Goal: Task Accomplishment & Management: Use online tool/utility

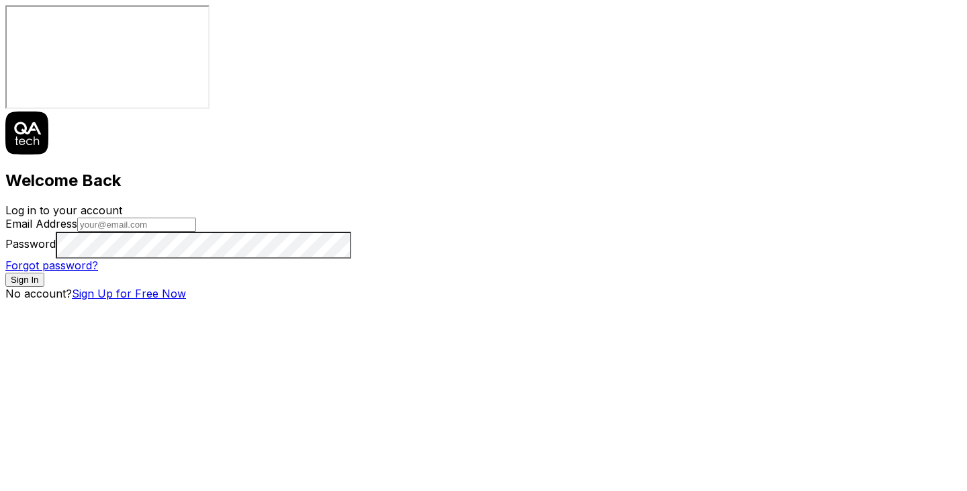
click at [196, 230] on input "Email Address" at bounding box center [136, 225] width 119 height 14
click at [715, 206] on div "Welcome Back Log in to your account Email Address Password Forgot password? Sig…" at bounding box center [483, 205] width 956 height 189
click at [186, 300] on link "Sign Up for Free Now" at bounding box center [129, 293] width 114 height 13
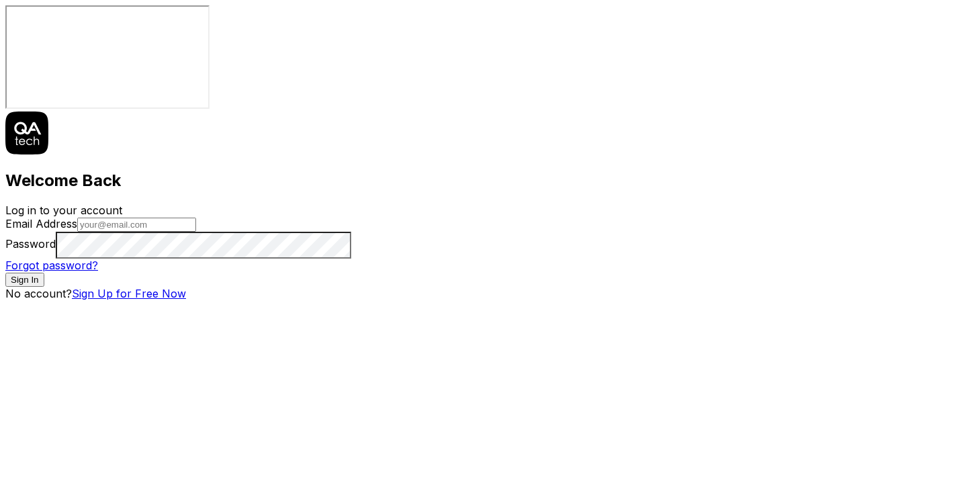
click at [196, 232] on input "Email Address" at bounding box center [136, 225] width 119 height 14
click at [306, 300] on div "Welcome Back Log in to your account Email Address Password Forgot password? Sig…" at bounding box center [483, 205] width 956 height 189
click at [196, 232] on input "Email Address" at bounding box center [136, 225] width 119 height 14
type input "[PERSON_NAME][EMAIL_ADDRESS][DOMAIN_NAME]"
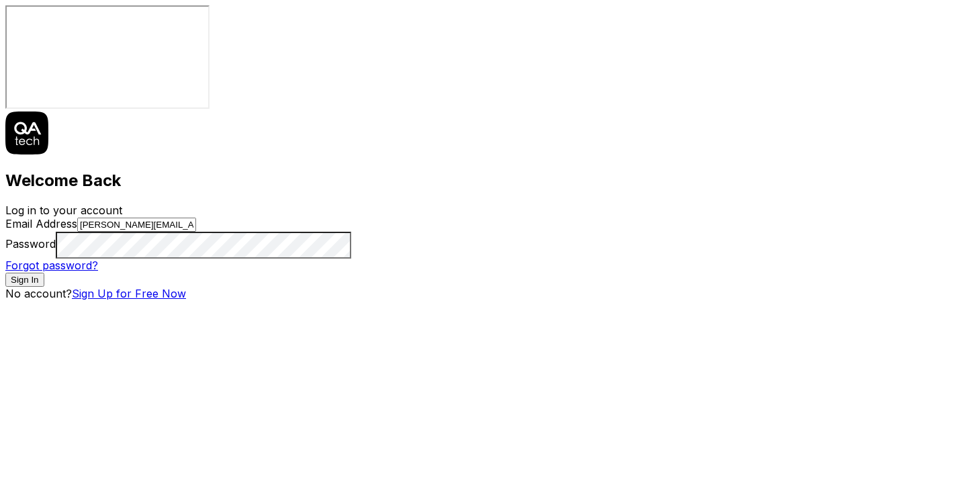
click at [186, 300] on link "Sign Up for Free Now" at bounding box center [129, 293] width 114 height 13
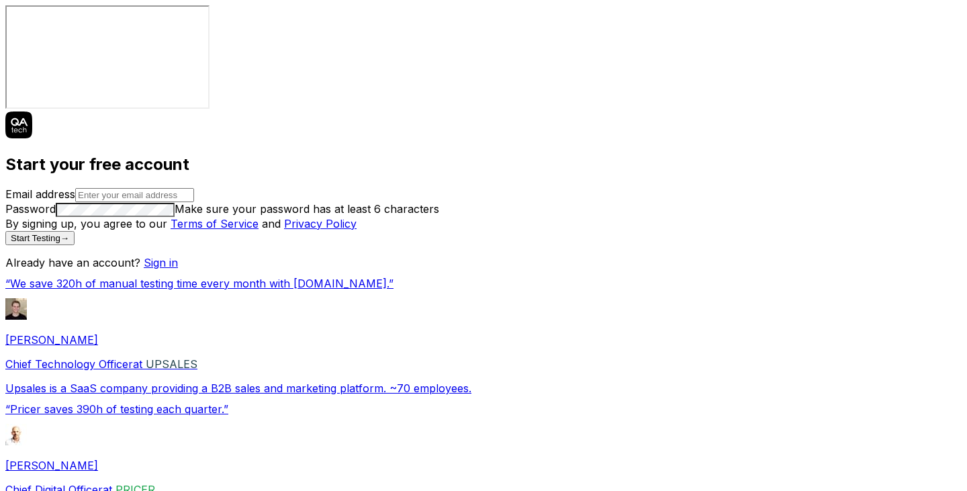
drag, startPoint x: 645, startPoint y: 177, endPoint x: 457, endPoint y: 175, distance: 188.0
type input "[PERSON_NAME][EMAIL_ADDRESS][DOMAIN_NAME]"
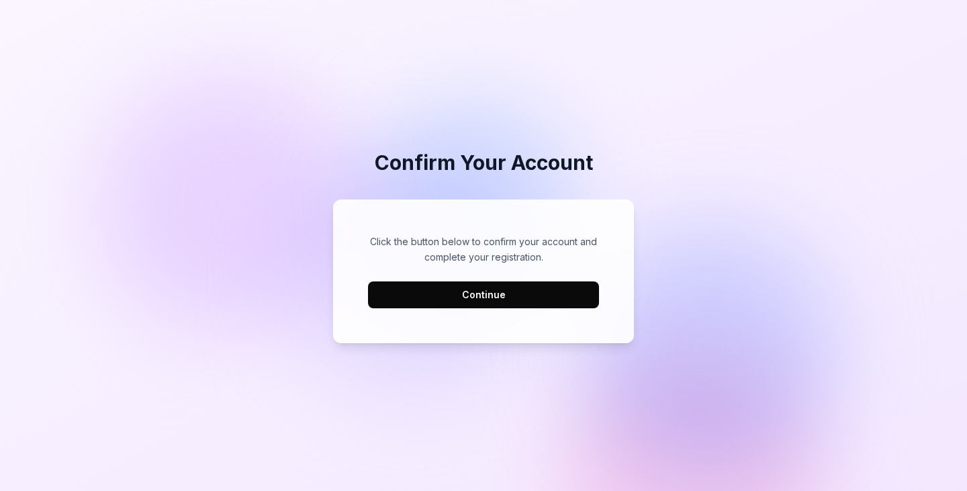
drag, startPoint x: 0, startPoint y: 0, endPoint x: 498, endPoint y: 295, distance: 578.9
click at [498, 295] on button "Continue" at bounding box center [483, 294] width 231 height 27
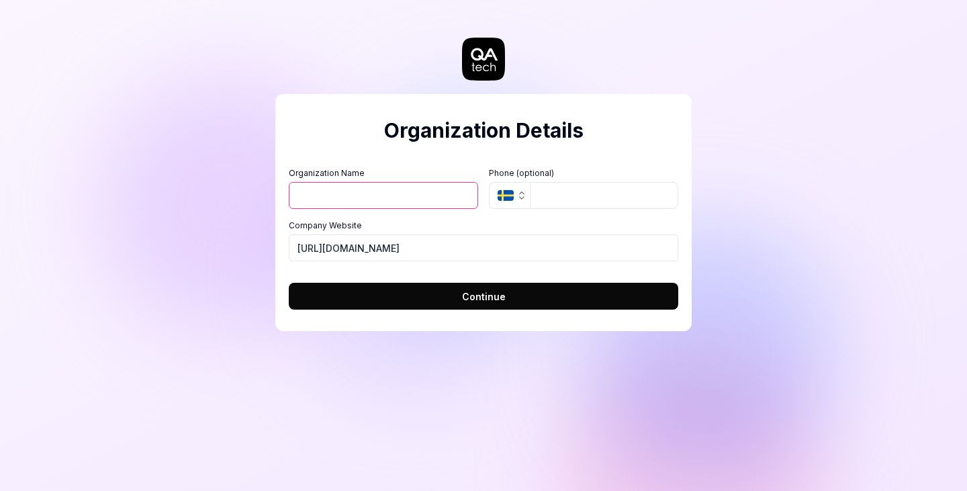
click at [364, 183] on input "Organization Name" at bounding box center [383, 195] width 189 height 27
type input "Talisman Tech"
click at [487, 297] on span "Continue" at bounding box center [484, 296] width 44 height 14
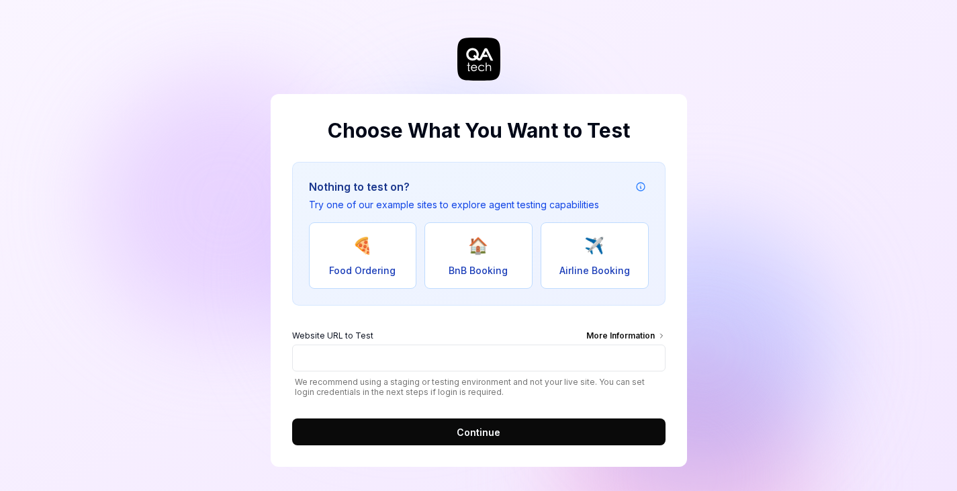
click at [466, 271] on span "BnB Booking" at bounding box center [478, 270] width 59 height 14
type input "[URL][DOMAIN_NAME]"
click at [526, 423] on button "Continue" at bounding box center [478, 431] width 373 height 27
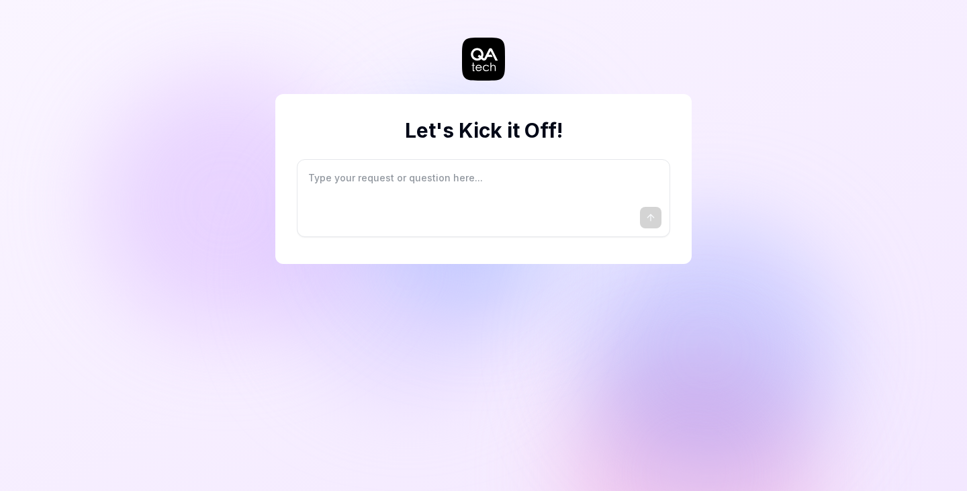
type textarea "*"
type textarea "I"
type textarea "*"
type textarea "I"
type textarea "*"
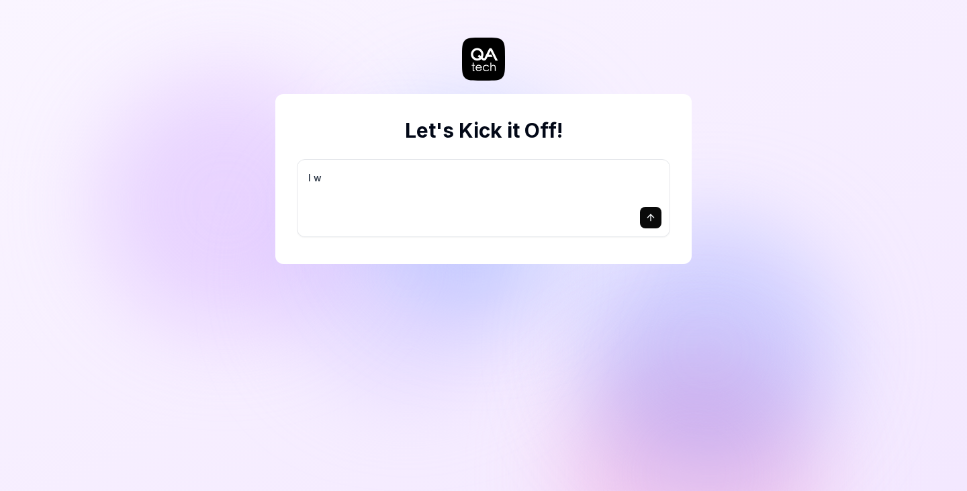
type textarea "I wa"
type textarea "*"
type textarea "I wan"
type textarea "*"
type textarea "I want"
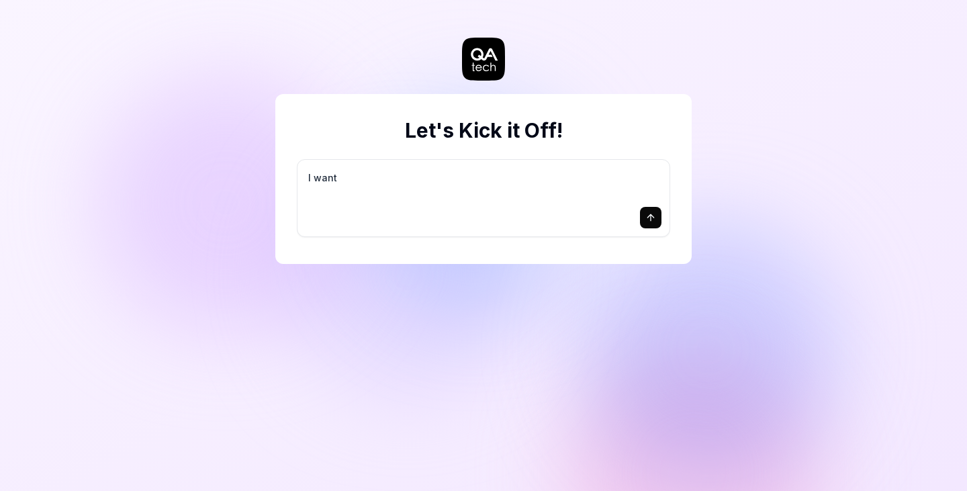
type textarea "*"
type textarea "I want"
type textarea "*"
type textarea "I want a"
type textarea "*"
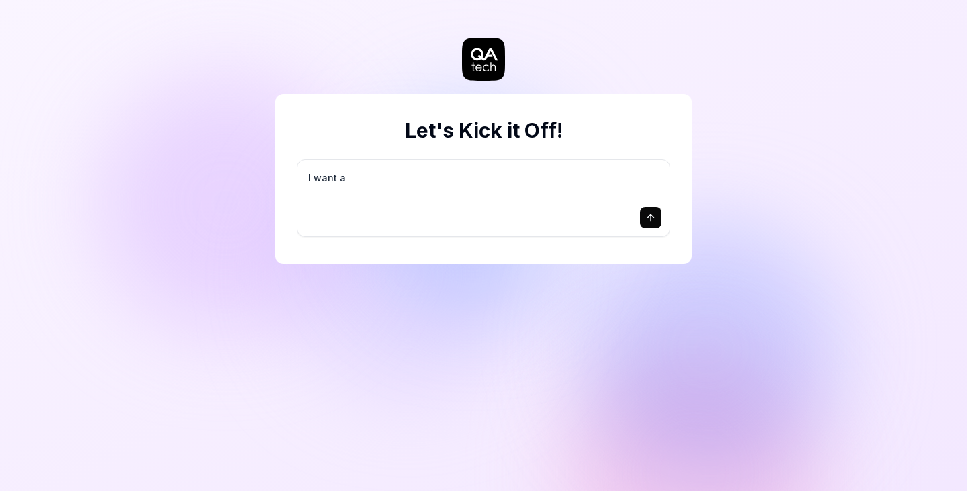
type textarea "I want a"
type textarea "*"
type textarea "I want a g"
type textarea "*"
type textarea "I want a go"
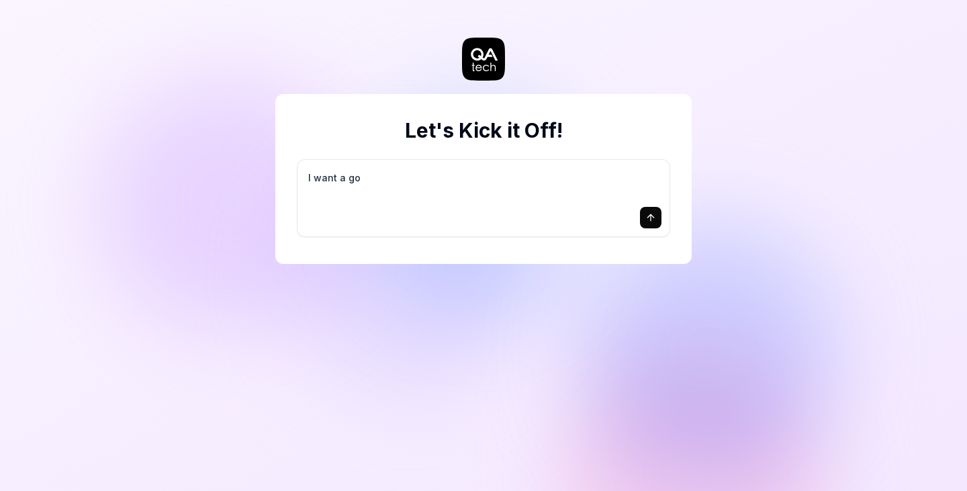
type textarea "*"
type textarea "I want a goo"
type textarea "*"
type textarea "I want a good"
type textarea "*"
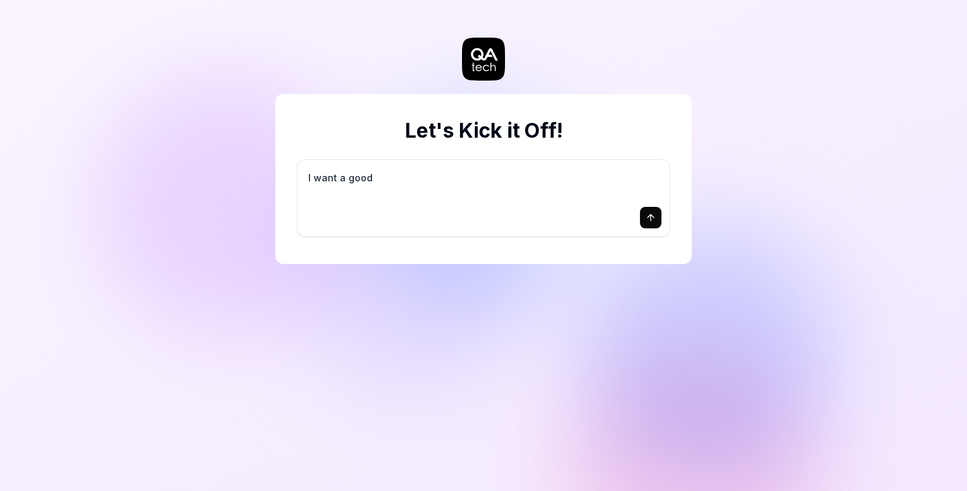
type textarea "I want a good"
type textarea "*"
type textarea "I want a good t"
type textarea "*"
type textarea "I want a good te"
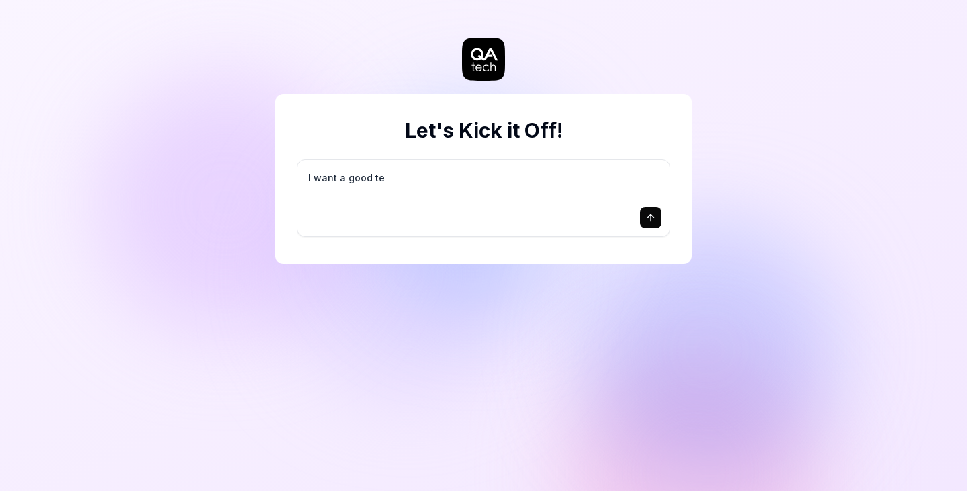
type textarea "*"
type textarea "I want a good tes"
type textarea "*"
type textarea "I want a good test"
type textarea "*"
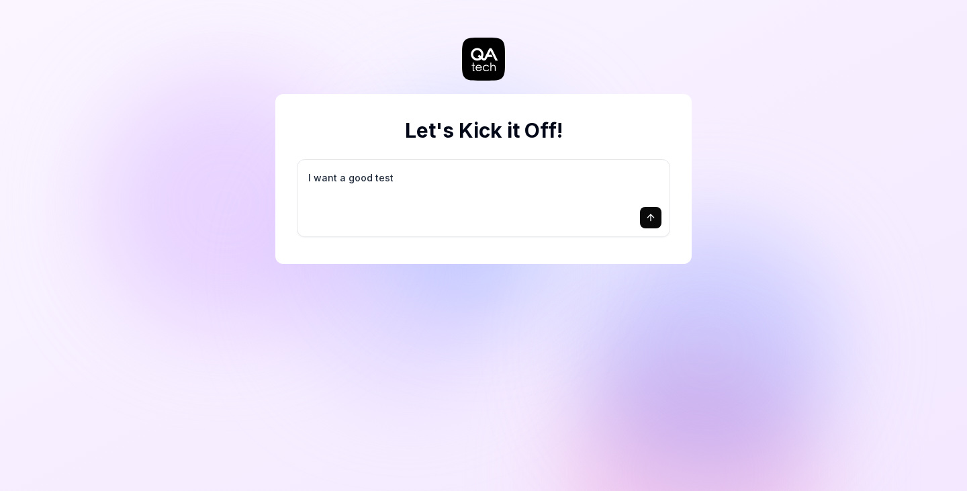
type textarea "I want a good test"
type textarea "*"
type textarea "I want a good test s"
type textarea "*"
type textarea "I want a good test se"
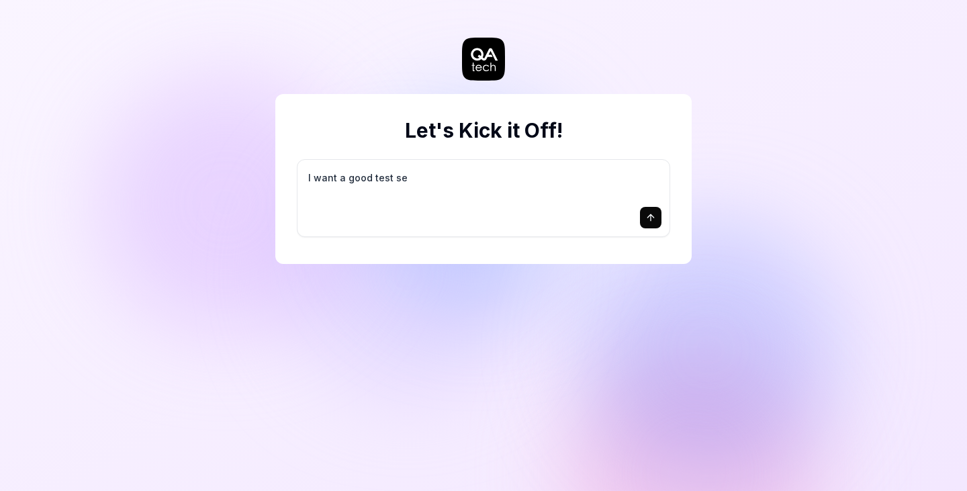
type textarea "*"
type textarea "I want a good test set"
type textarea "*"
type textarea "I want a good test setu"
type textarea "*"
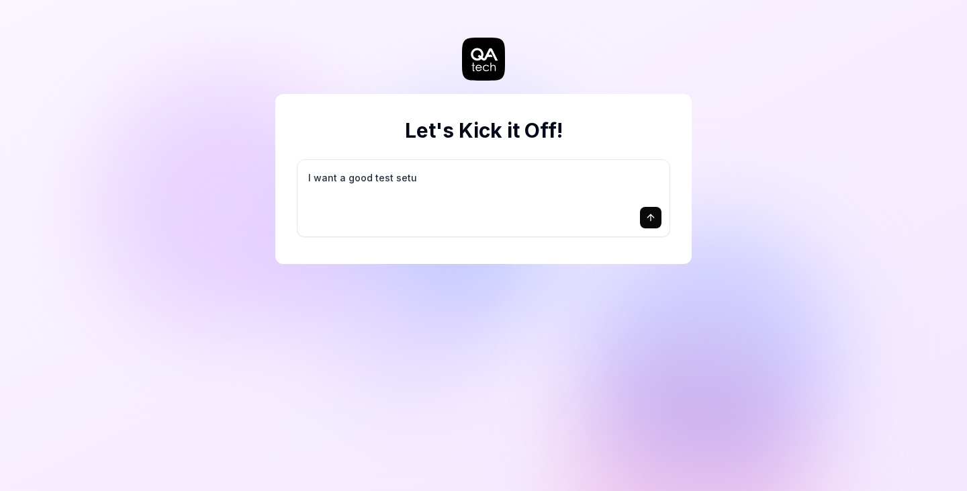
type textarea "I want a good test setup"
type textarea "*"
type textarea "I want a good test setup"
type textarea "*"
type textarea "I want a good test setup f"
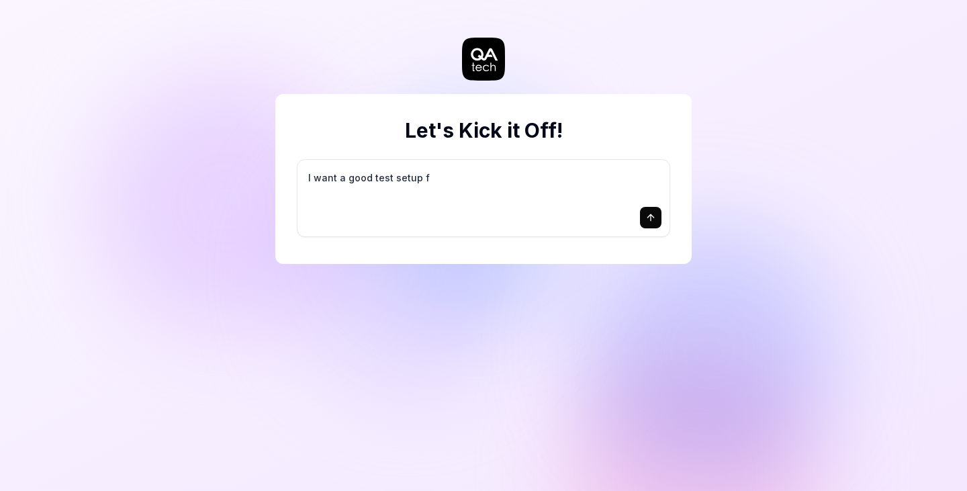
type textarea "*"
type textarea "I want a good test setup fo"
type textarea "*"
type textarea "I want a good test setup for"
type textarea "*"
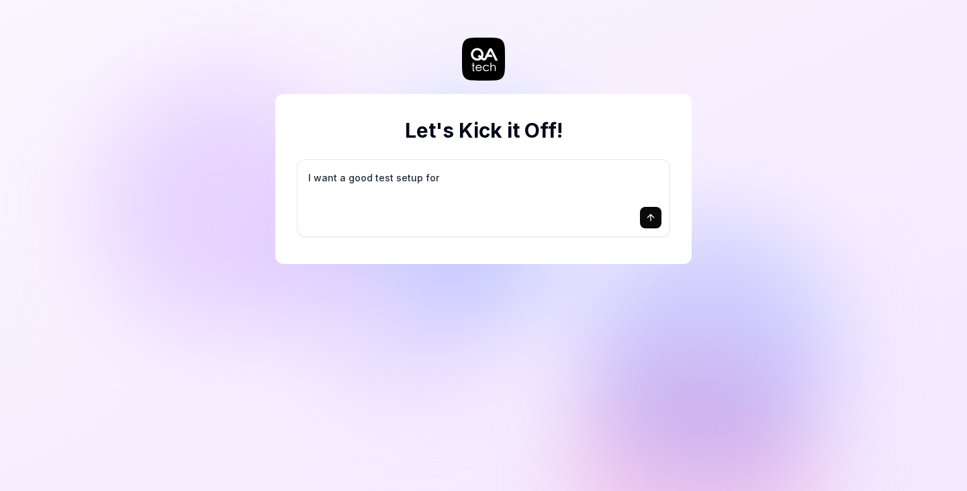
type textarea "I want a good test setup for"
type textarea "*"
type textarea "I want a good test setup for m"
type textarea "*"
type textarea "I want a good test setup for my"
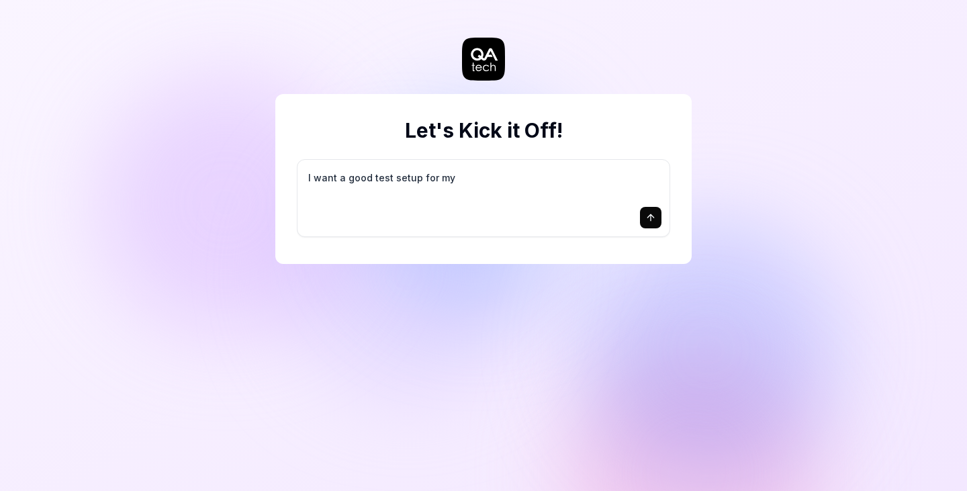
type textarea "*"
type textarea "I want a good test setup for my"
type textarea "*"
type textarea "I want a good test setup for my s"
type textarea "*"
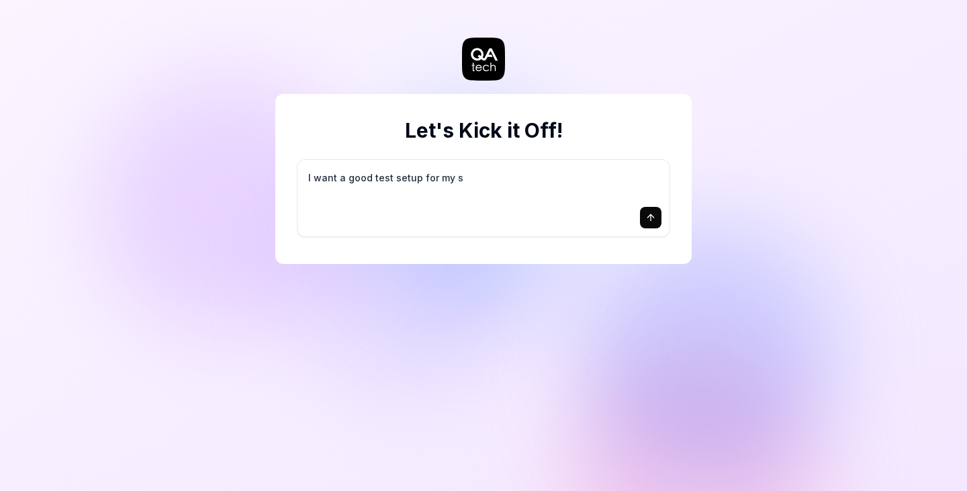
type textarea "I want a good test setup for my si"
type textarea "*"
type textarea "I want a good test setup for my sit"
type textarea "*"
type textarea "I want a good test setup for my site"
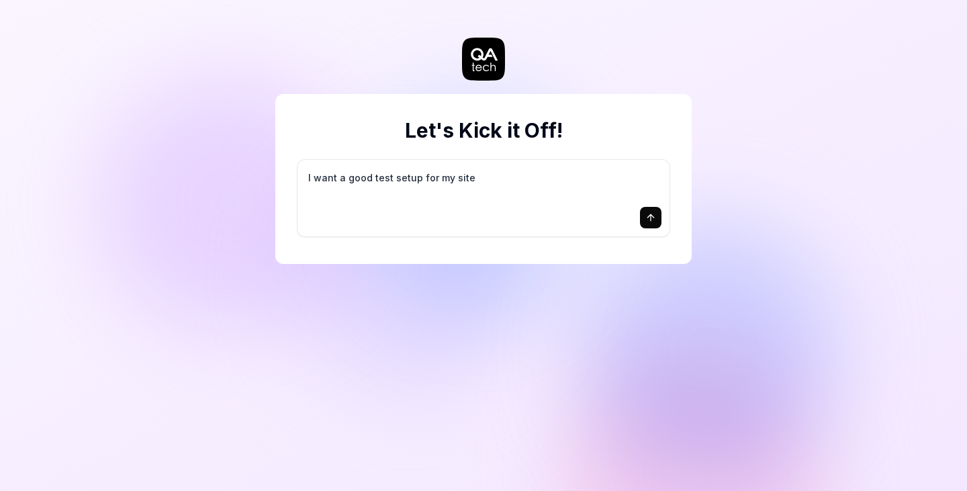
type textarea "*"
type textarea "I want a good test setup for my site"
type textarea "*"
type textarea "I want a good test setup for my site -"
type textarea "*"
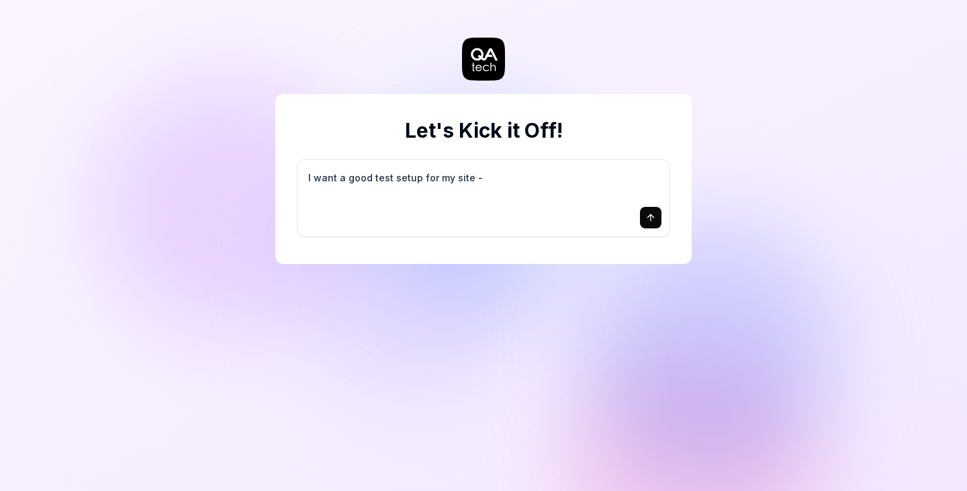
type textarea "I want a good test setup for my site -"
type textarea "*"
type textarea "I want a good test setup for my site - h"
type textarea "*"
type textarea "I want a good test setup for my site - he"
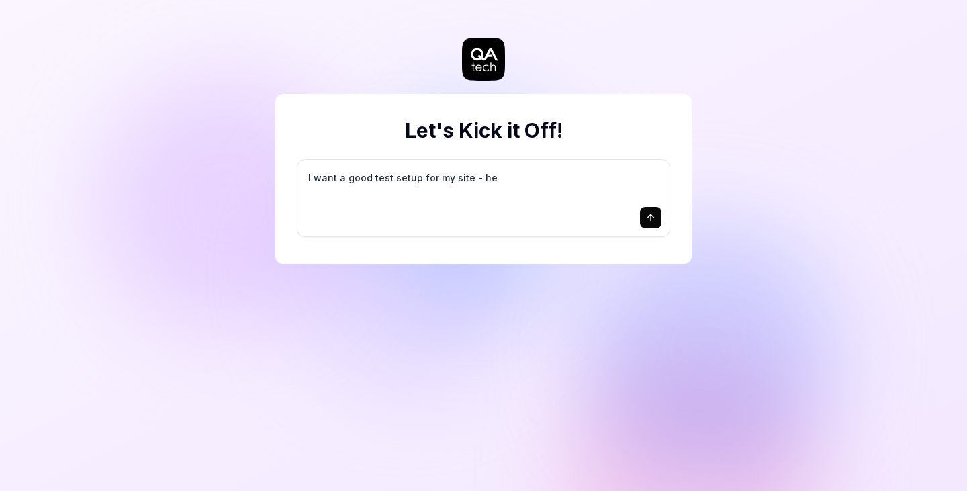
type textarea "*"
type textarea "I want a good test setup for my site - hel"
type textarea "*"
type textarea "I want a good test setup for my site - help"
type textarea "*"
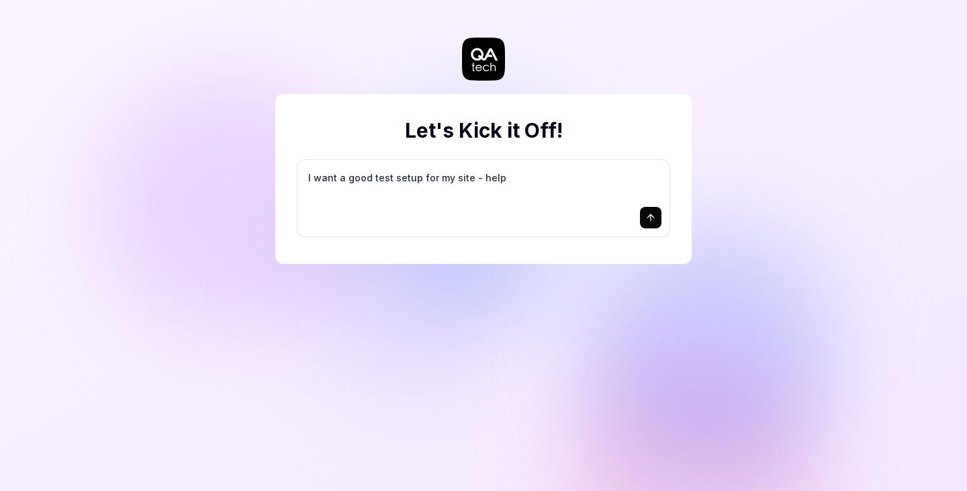
type textarea "I want a good test setup for my site - help"
type textarea "*"
type textarea "I want a good test setup for my site - help m"
type textarea "*"
type textarea "I want a good test setup for my site - help me"
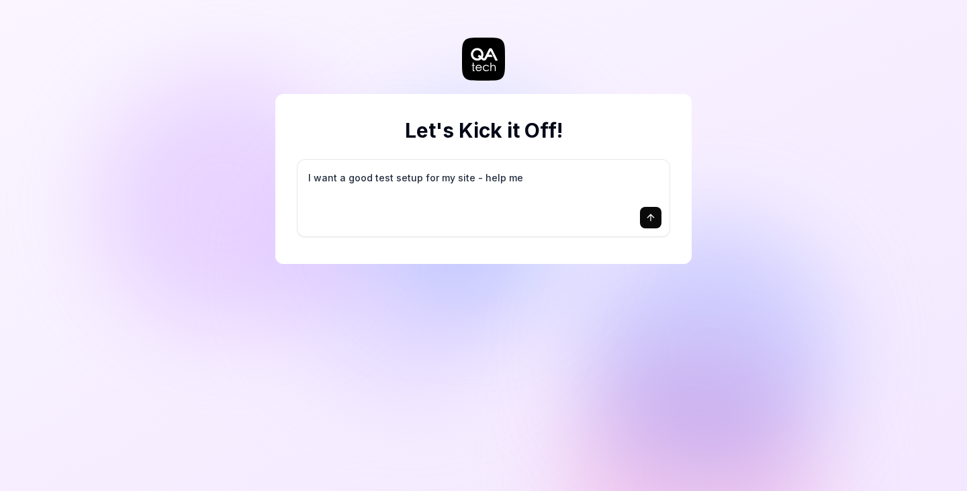
type textarea "*"
type textarea "I want a good test setup for my site - help me"
type textarea "*"
type textarea "I want a good test setup for my site - help me c"
type textarea "*"
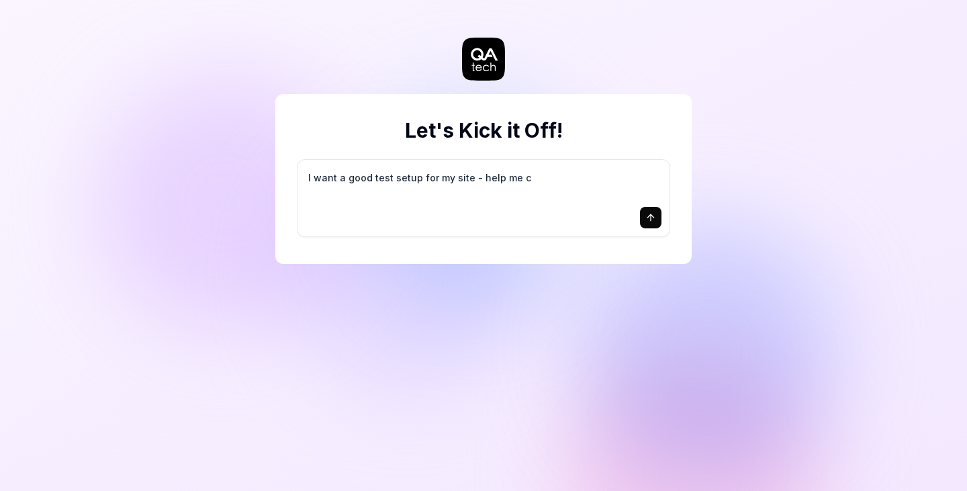
type textarea "I want a good test setup for my site - help me cr"
type textarea "*"
type textarea "I want a good test setup for my site - help me cre"
type textarea "*"
type textarea "I want a good test setup for my site - help me crea"
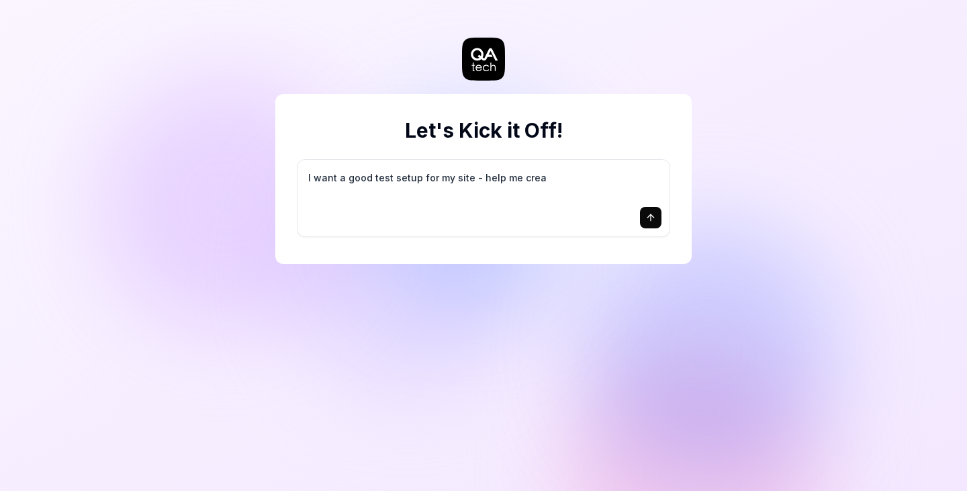
type textarea "*"
type textarea "I want a good test setup for my site - help me creat"
type textarea "*"
type textarea "I want a good test setup for my site - help me create"
type textarea "*"
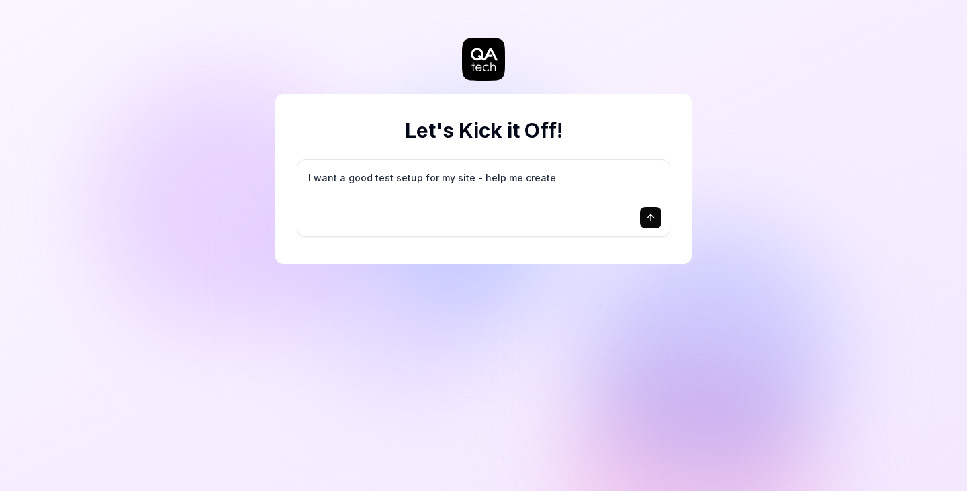
type textarea "I want a good test setup for my site - help me create"
type textarea "*"
type textarea "I want a good test setup for my site - help me create t"
type textarea "*"
type textarea "I want a good test setup for my site - help me create th"
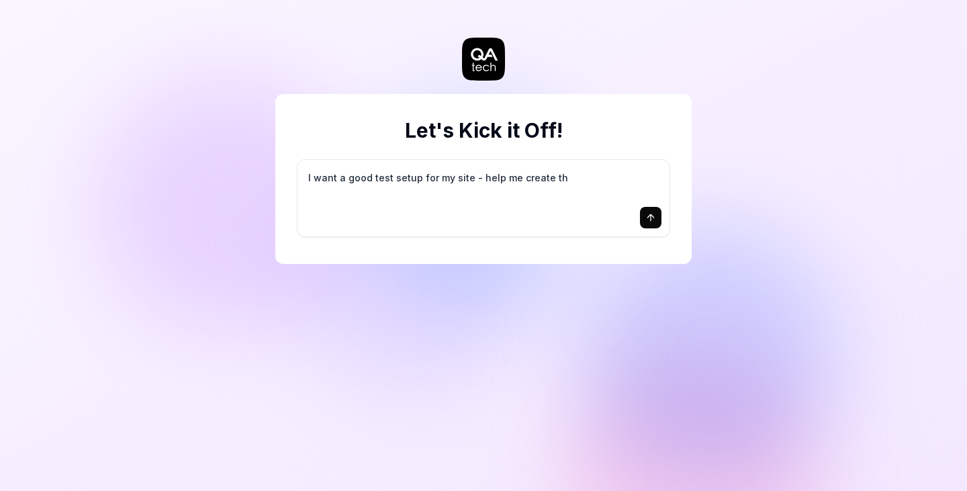
type textarea "*"
type textarea "I want a good test setup for my site - help me create the"
type textarea "*"
type textarea "I want a good test setup for my site - help me create the"
type textarea "*"
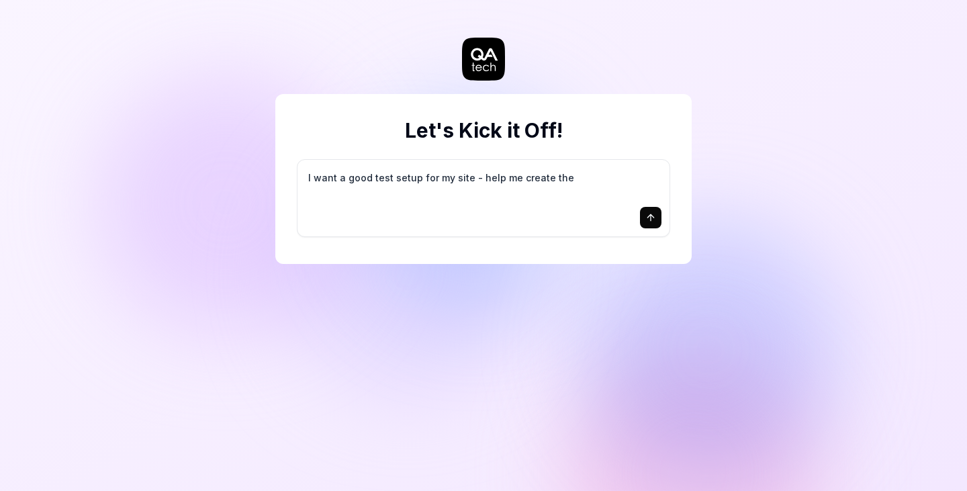
type textarea "I want a good test setup for my site - help me create the f"
type textarea "*"
type textarea "I want a good test setup for my site - help me create the fi"
type textarea "*"
type textarea "I want a good test setup for my site - help me create the fir"
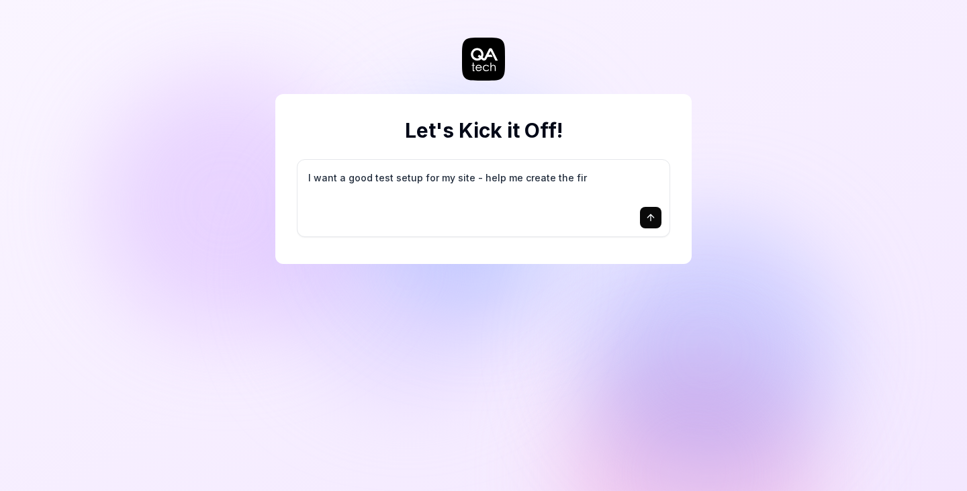
type textarea "*"
type textarea "I want a good test setup for my site - help me create the firs"
type textarea "*"
type textarea "I want a good test setup for my site - help me create the first"
type textarea "*"
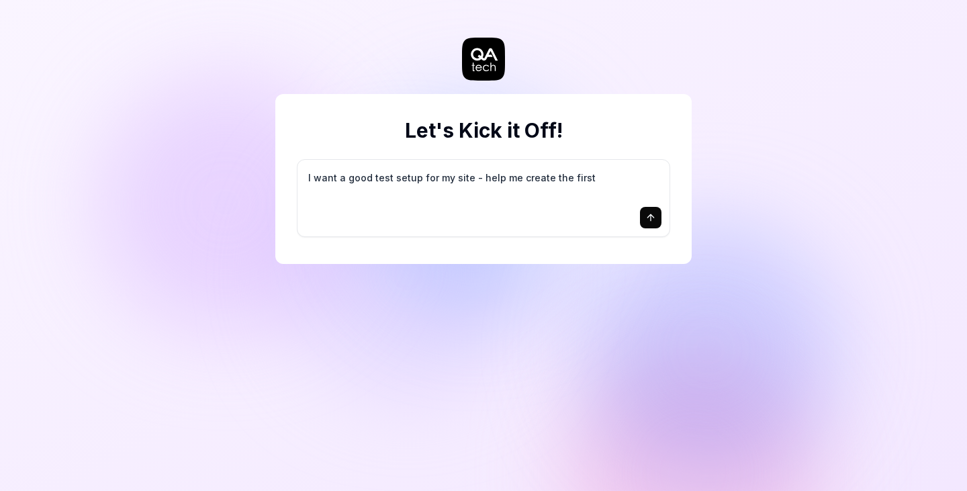
type textarea "I want a good test setup for my site - help me create the first"
type textarea "*"
type textarea "I want a good test setup for my site - help me create the first 3"
type textarea "*"
type textarea "I want a good test setup for my site - help me create the first 3-"
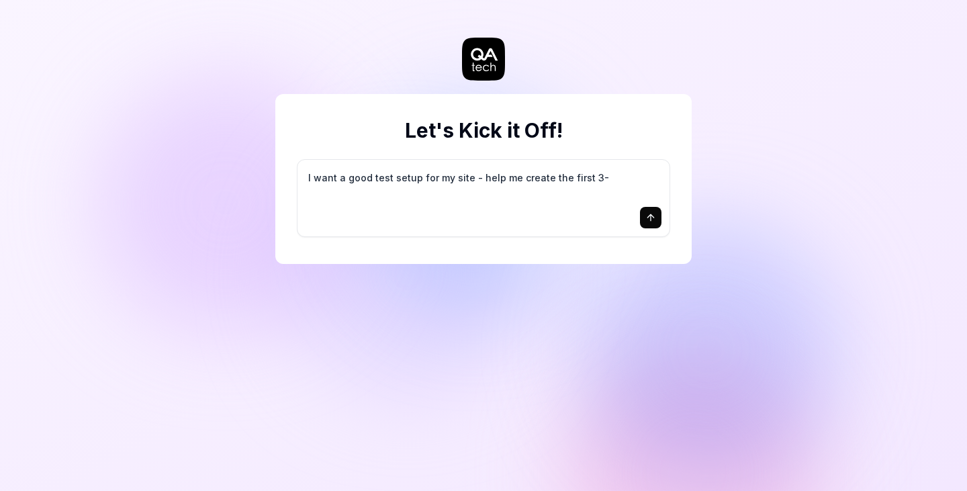
type textarea "*"
type textarea "I want a good test setup for my site - help me create the first 3-5"
type textarea "*"
type textarea "I want a good test setup for my site - help me create the first 3-5"
type textarea "*"
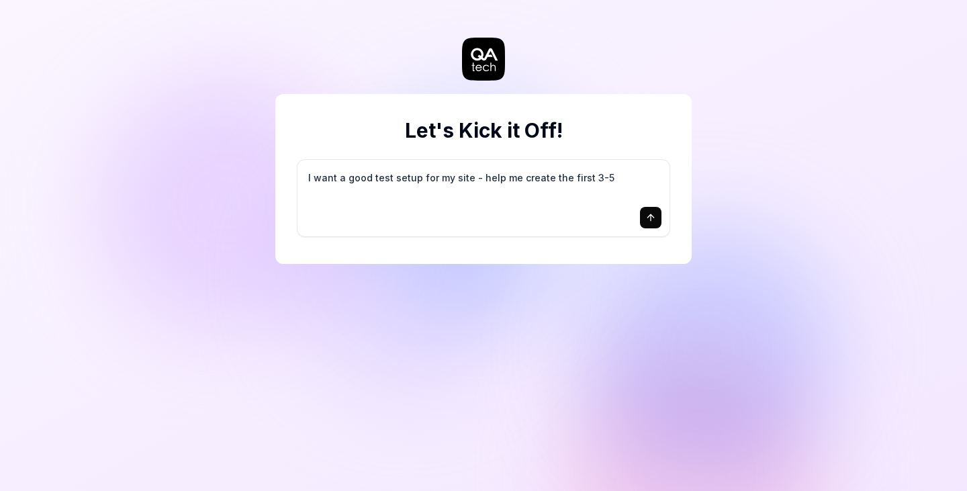
type textarea "I want a good test setup for my site - help me create the first 3-5 t"
type textarea "*"
type textarea "I want a good test setup for my site - help me create the first 3-5 te"
type textarea "*"
type textarea "I want a good test setup for my site - help me create the first 3-5 tes"
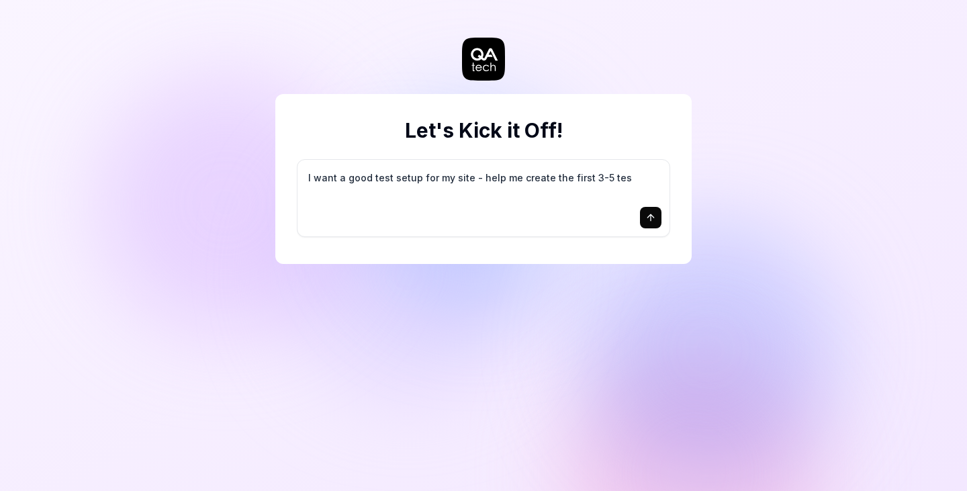
type textarea "*"
type textarea "I want a good test setup for my site - help me create the first 3-5 test"
type textarea "*"
type textarea "I want a good test setup for my site - help me create the first 3-5 test"
type textarea "*"
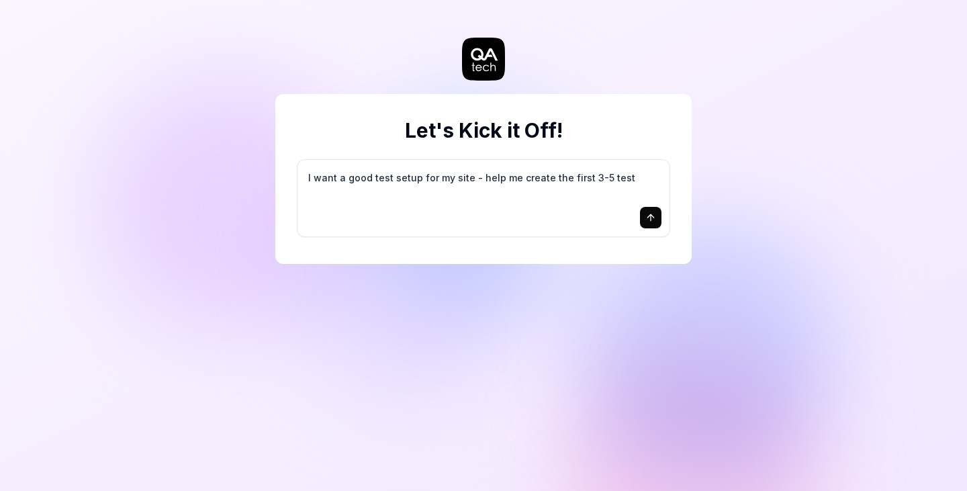
type textarea "I want a good test setup for my site - help me create the first 3-5 test c"
type textarea "*"
type textarea "I want a good test setup for my site - help me create the first 3-5 test ca"
type textarea "*"
type textarea "I want a good test setup for my site - help me create the first 3-5 test cas"
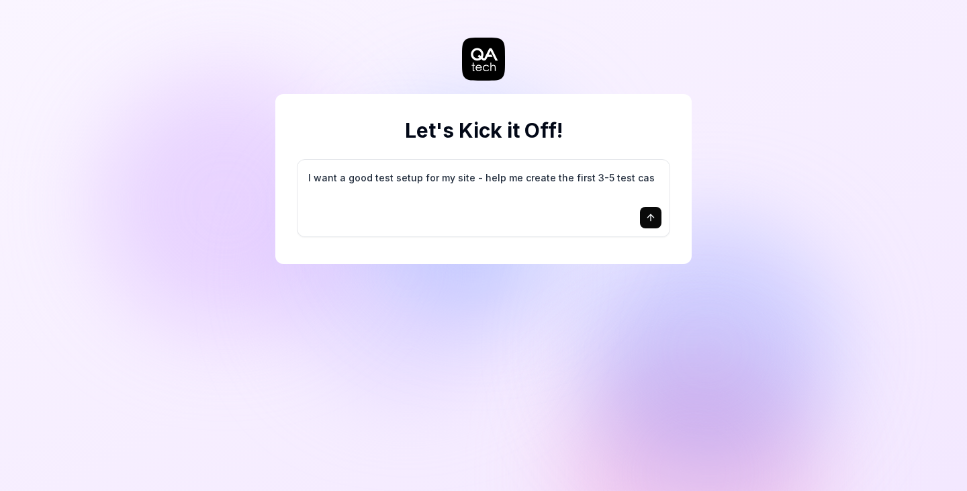
type textarea "*"
type textarea "I want a good test setup for my site - help me create the first 3-5 test case"
type textarea "*"
type textarea "I want a good test setup for my site - help me create the first 3-5 test cases"
click at [656, 218] on button "submit" at bounding box center [650, 217] width 21 height 21
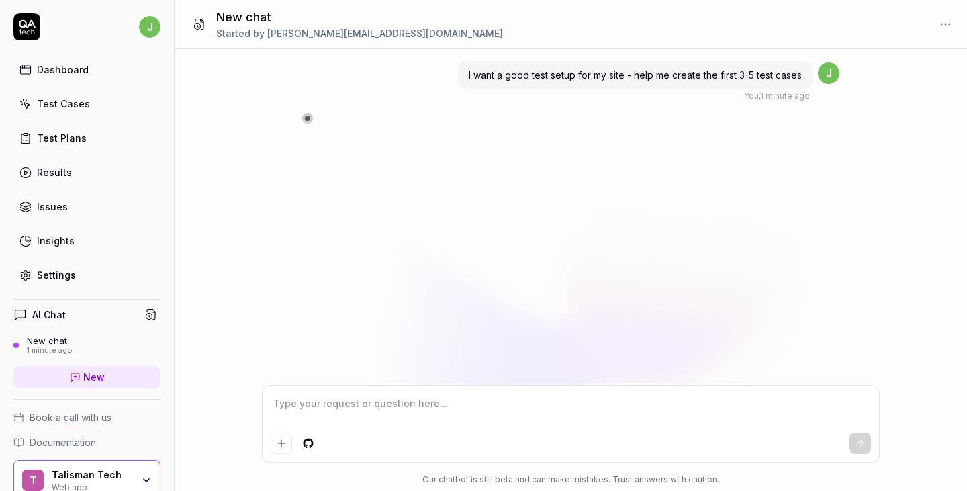
click at [430, 404] on textarea at bounding box center [571, 410] width 600 height 34
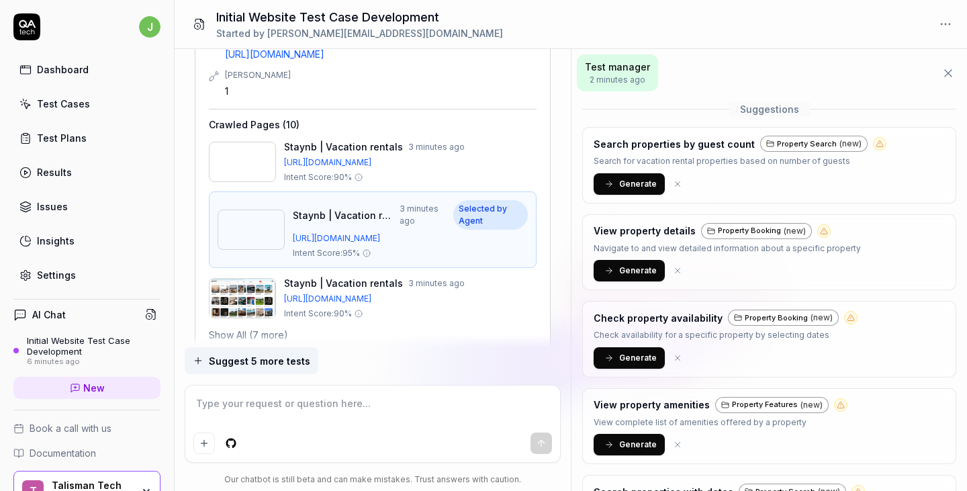
scroll to position [669, 0]
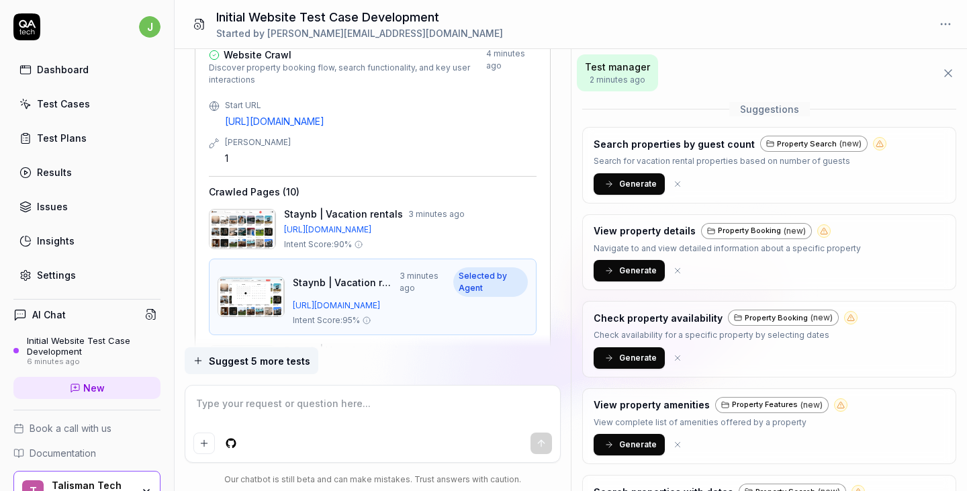
click at [80, 102] on div "Test Cases" at bounding box center [63, 104] width 53 height 14
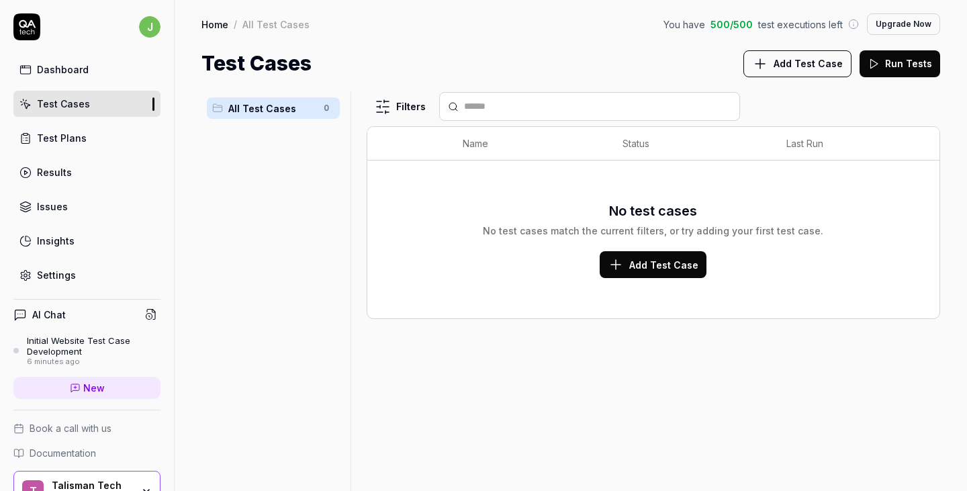
click at [800, 62] on span "Add Test Case" at bounding box center [808, 63] width 69 height 14
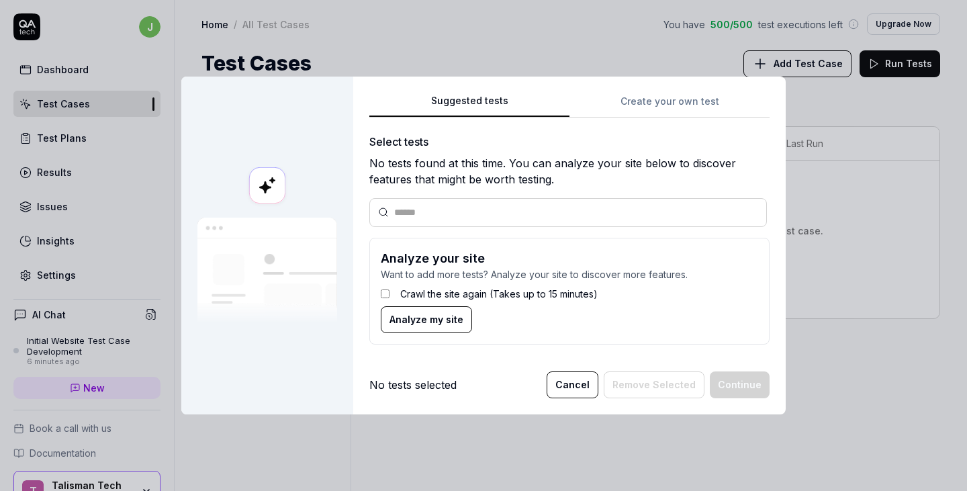
click at [697, 105] on div "Suggested tests Create your own test Select tests No tests found at this time. …" at bounding box center [569, 246] width 432 height 338
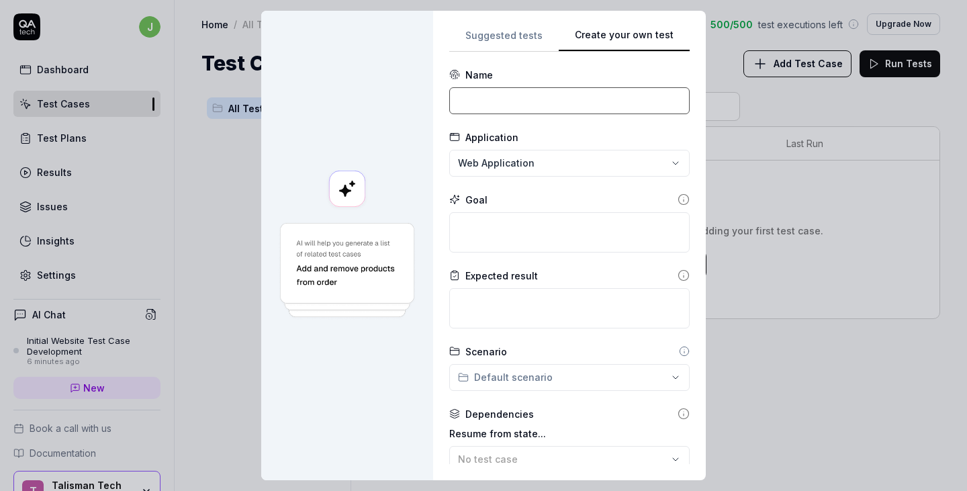
click at [504, 99] on input at bounding box center [569, 100] width 240 height 27
click at [499, 162] on div "**********" at bounding box center [483, 245] width 967 height 491
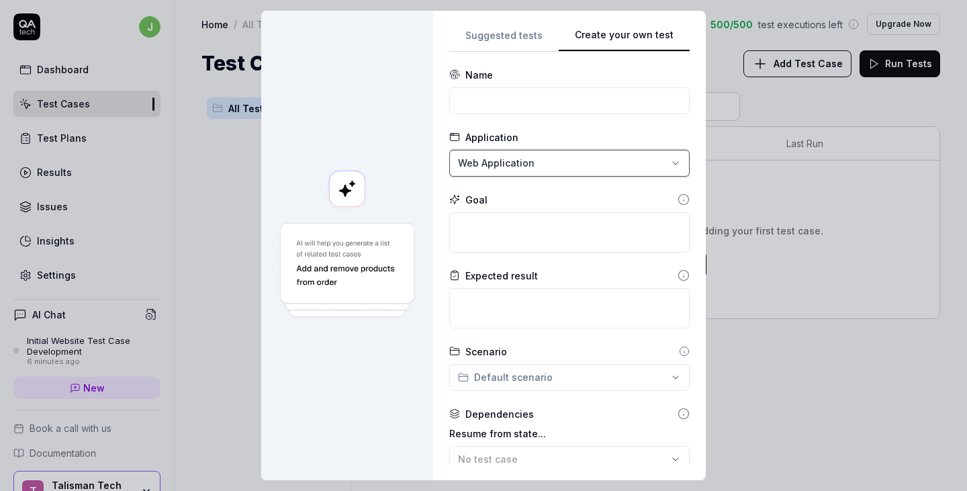
click at [499, 162] on div "**********" at bounding box center [483, 245] width 967 height 491
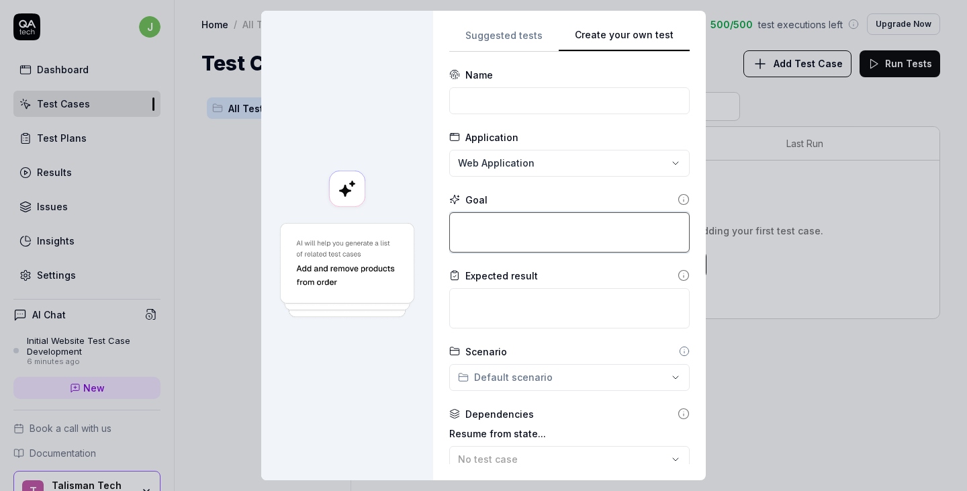
click at [499, 232] on textarea at bounding box center [569, 232] width 240 height 40
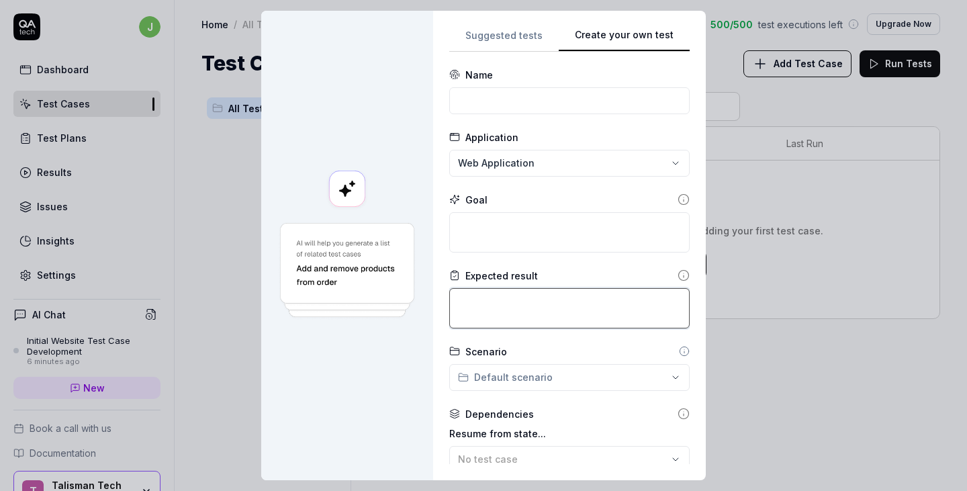
click at [503, 304] on textarea at bounding box center [569, 308] width 240 height 40
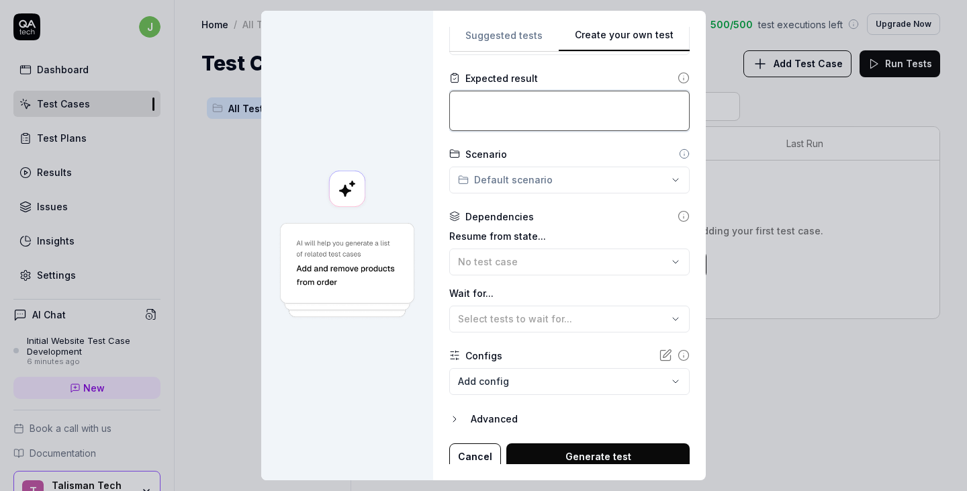
scroll to position [203, 0]
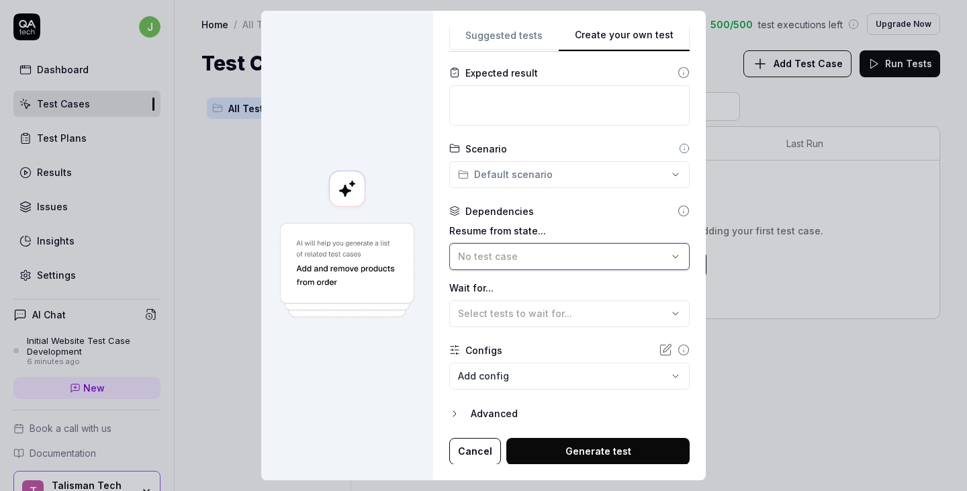
click at [553, 244] on button "No test case" at bounding box center [569, 256] width 240 height 27
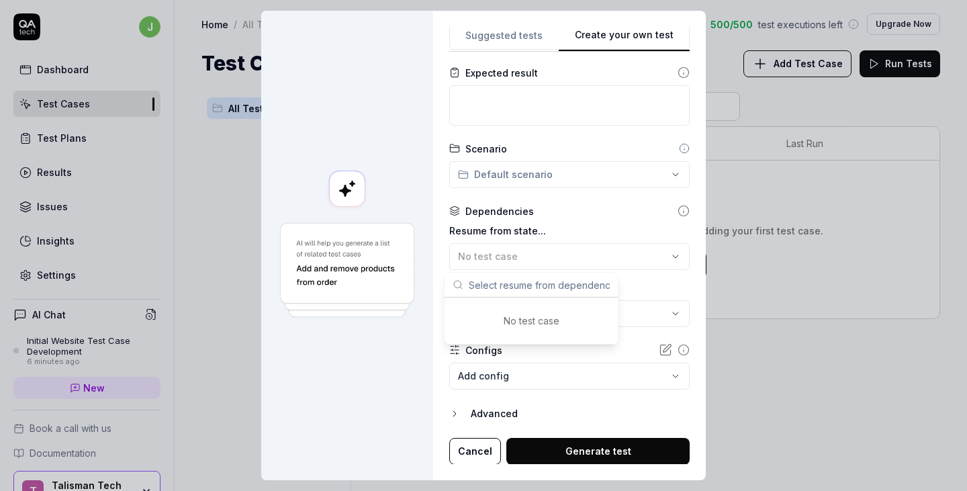
click at [563, 226] on label "Resume from state..." at bounding box center [569, 231] width 240 height 14
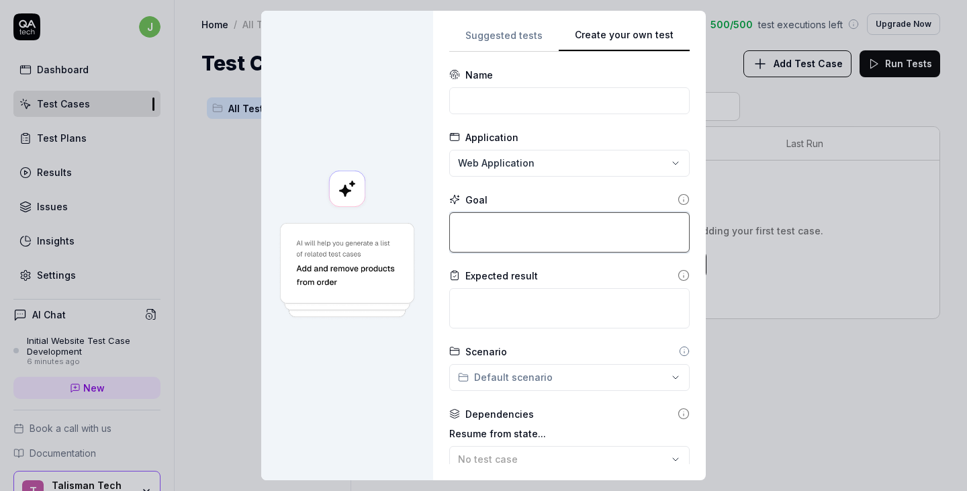
click at [525, 239] on textarea at bounding box center [569, 232] width 240 height 40
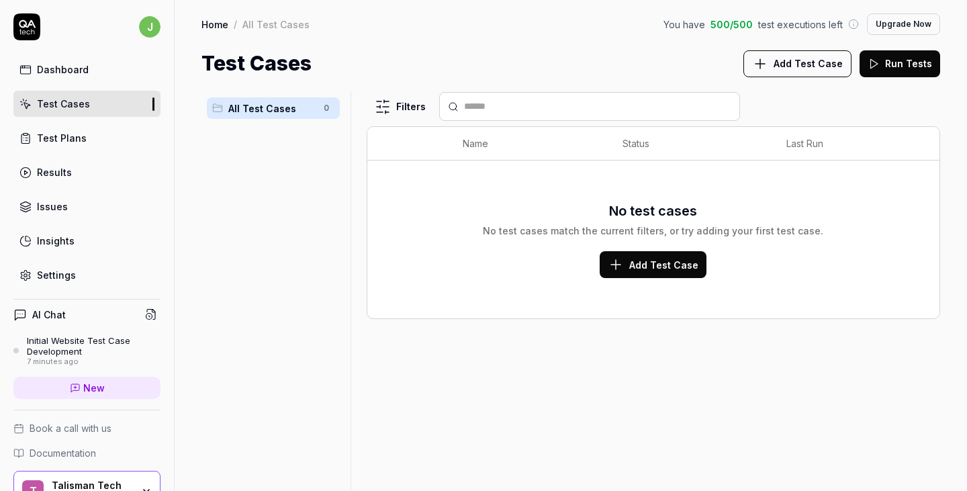
click at [48, 304] on div "AI Chat Initial Website Test Case Development 7 minutes ago New" at bounding box center [86, 354] width 147 height 110
click at [49, 316] on h4 "AI Chat" at bounding box center [49, 315] width 34 height 14
click at [55, 316] on h4 "AI Chat" at bounding box center [49, 315] width 34 height 14
click at [21, 315] on icon at bounding box center [19, 314] width 13 height 13
click at [81, 75] on div "Dashboard" at bounding box center [63, 69] width 52 height 14
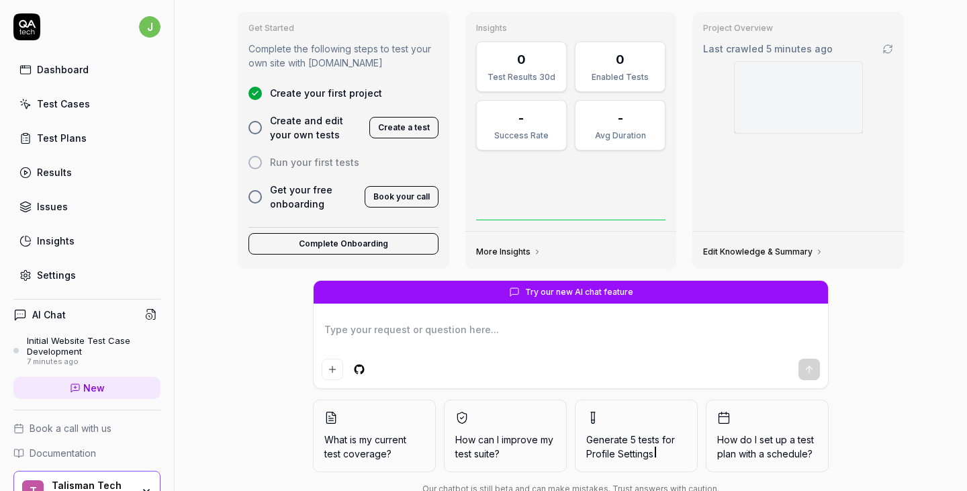
scroll to position [97, 0]
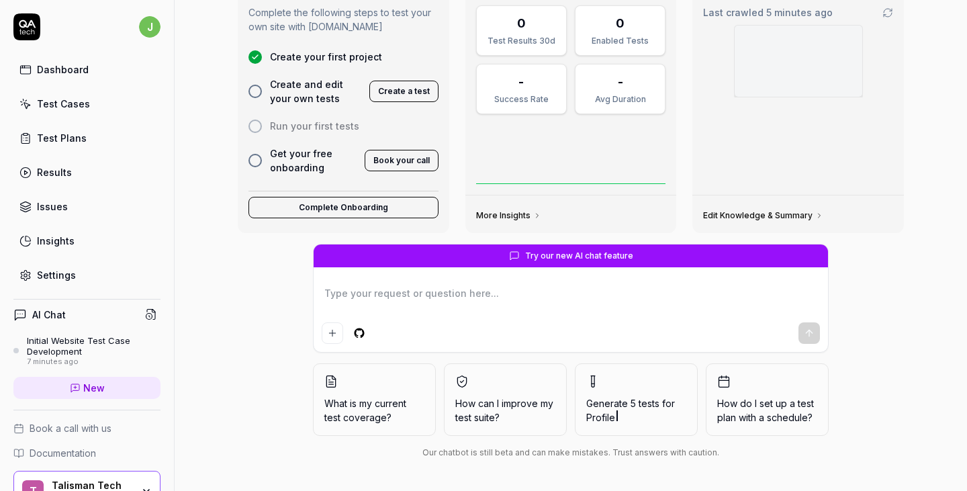
click at [598, 285] on textarea at bounding box center [571, 300] width 498 height 34
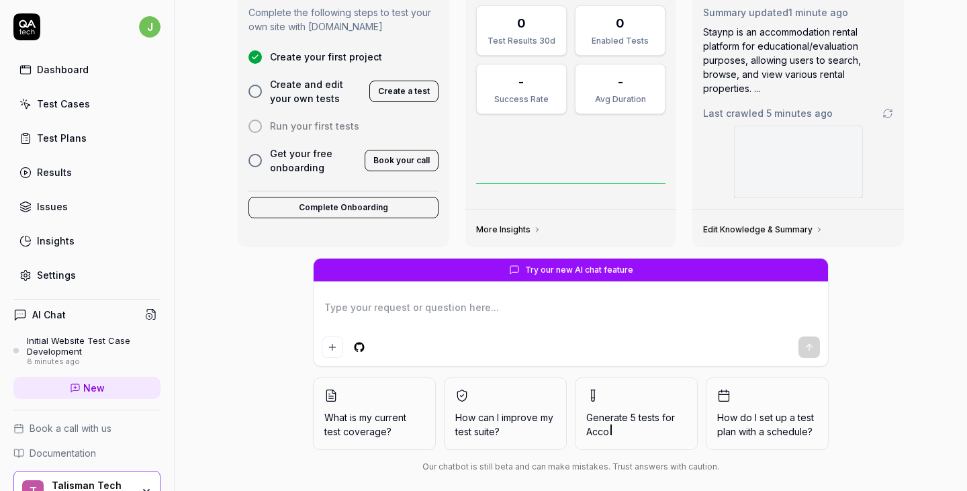
click at [505, 303] on textarea at bounding box center [571, 314] width 498 height 34
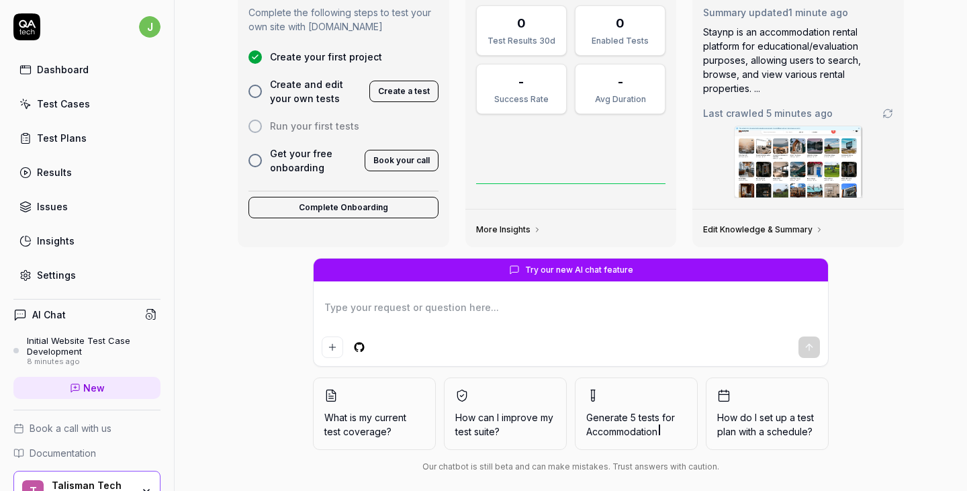
type textarea "*"
type textarea "ca"
type textarea "*"
type textarea "can"
type textarea "*"
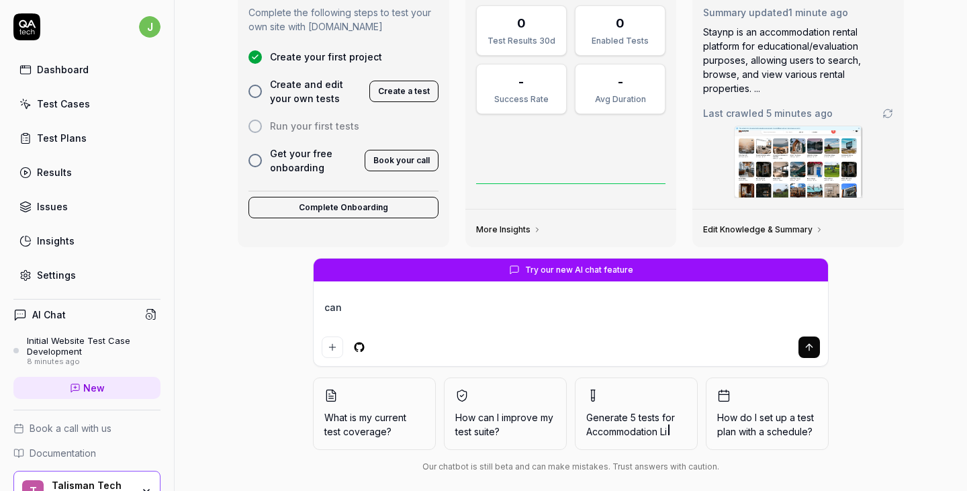
type textarea "can"
type textarea "*"
type textarea "can y"
type textarea "*"
type textarea "can yo"
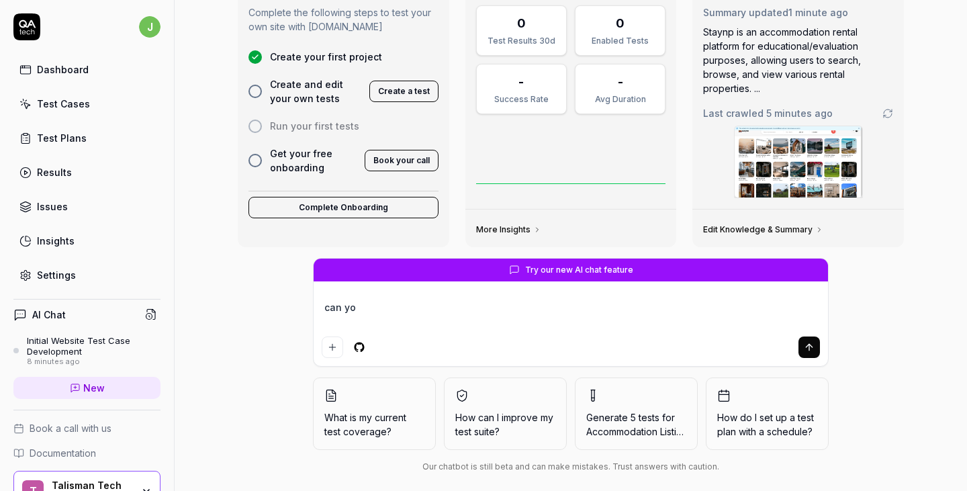
type textarea "*"
type textarea "can you"
type textarea "*"
type textarea "can you"
type textarea "*"
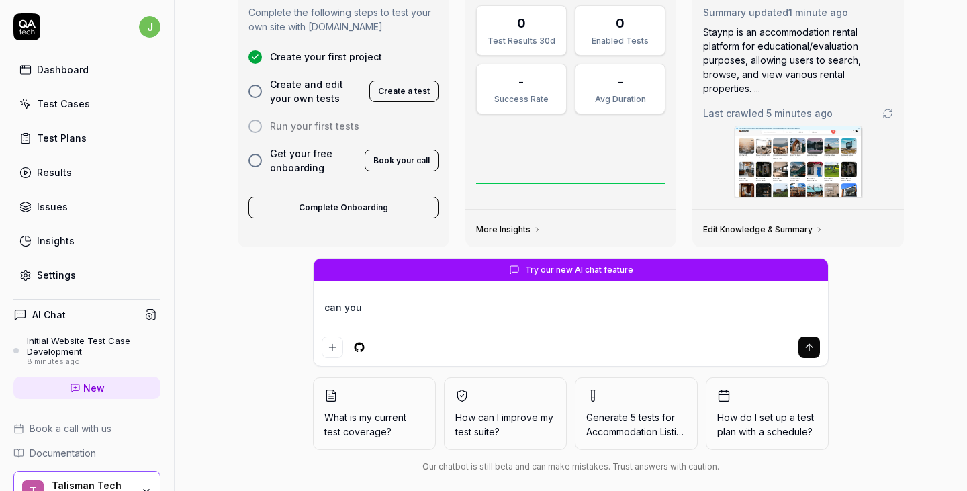
type textarea "can you p"
type textarea "*"
type textarea "can you pl"
type textarea "*"
type textarea "can you ple"
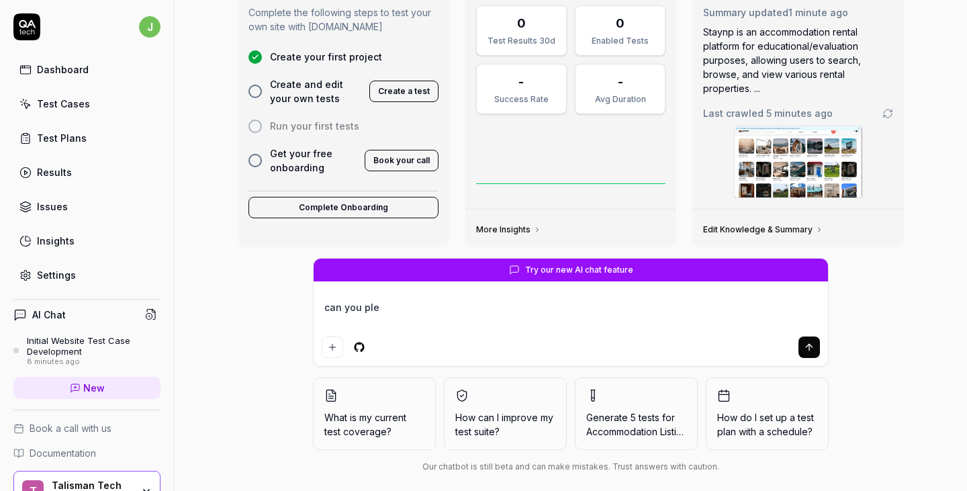
type textarea "*"
type textarea "can you plea"
type textarea "*"
type textarea "can you pleas"
type textarea "*"
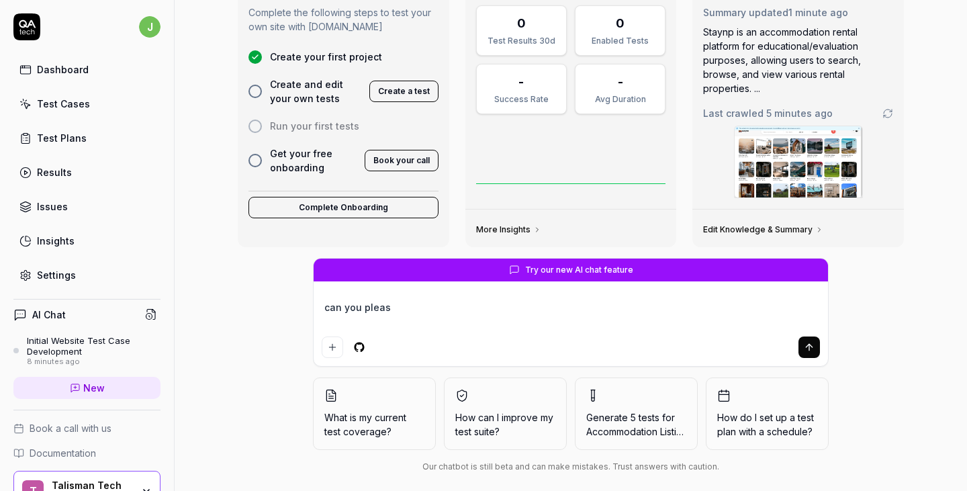
type textarea "can you please"
type textarea "*"
type textarea "can you please"
type textarea "*"
type textarea "can you please c"
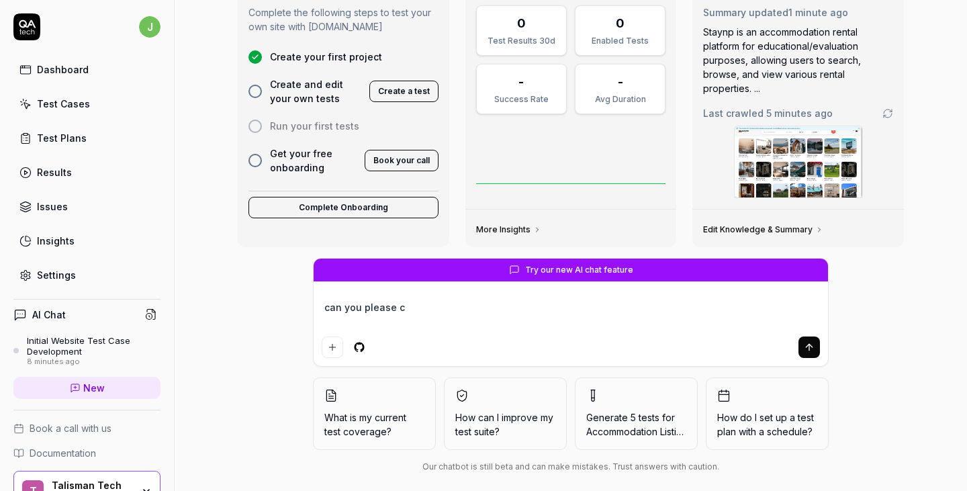
type textarea "*"
type textarea "can you please cr"
type textarea "*"
type textarea "can you please cre"
type textarea "*"
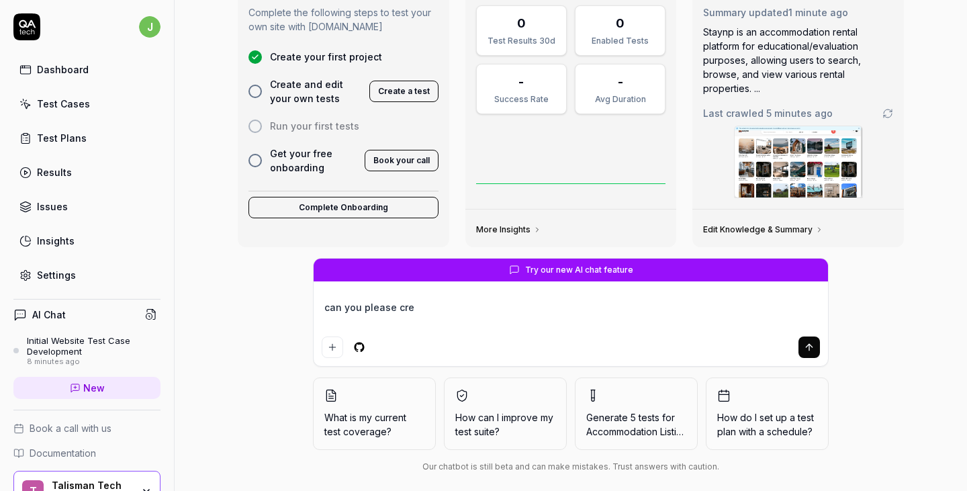
type textarea "can you please crea"
type textarea "*"
type textarea "can you please creae"
type textarea "*"
type textarea "can you please creae"
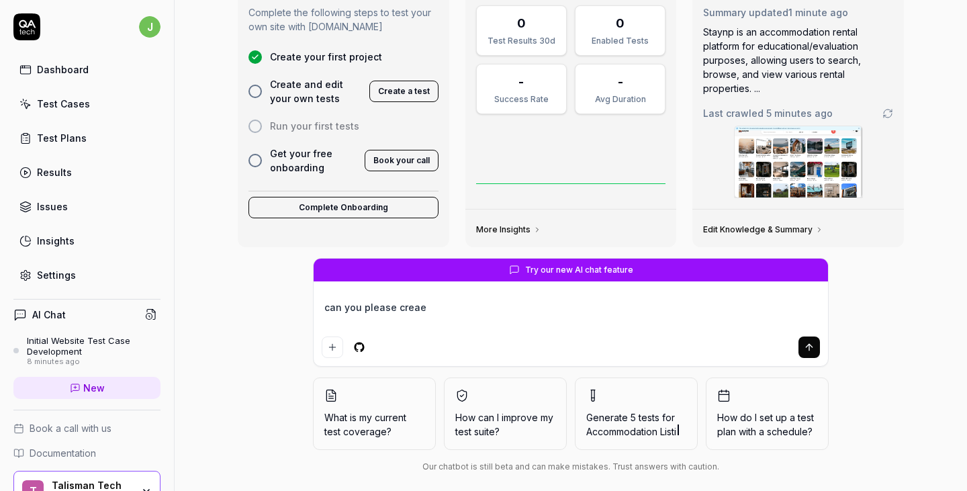
type textarea "*"
type textarea "can you please creae"
type textarea "*"
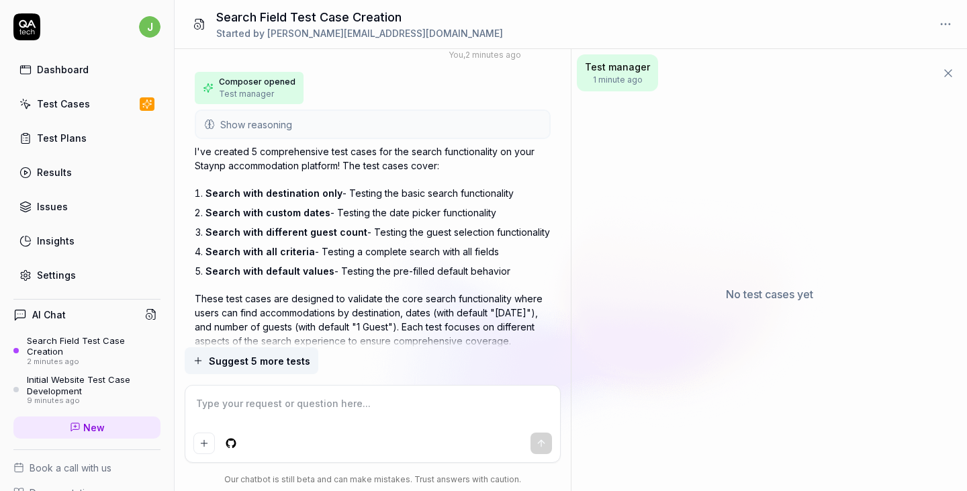
scroll to position [67, 0]
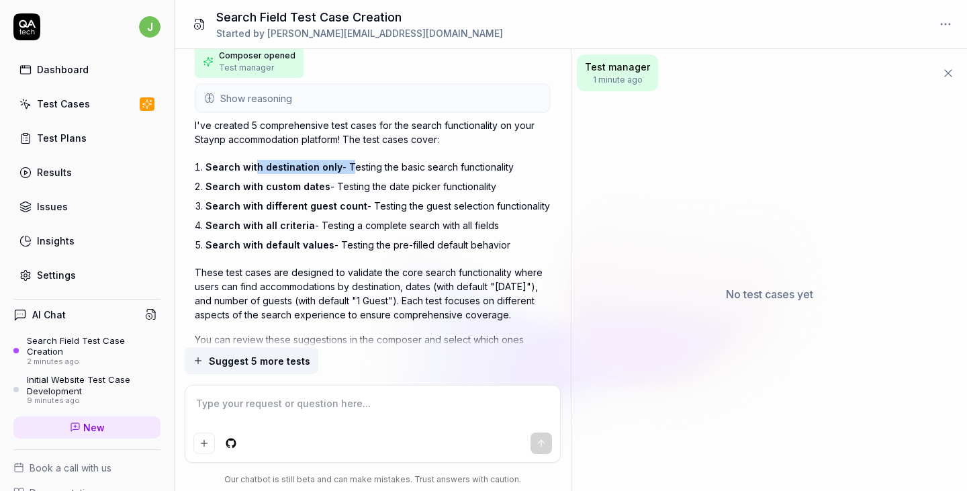
drag, startPoint x: 298, startPoint y: 165, endPoint x: 344, endPoint y: 169, distance: 45.8
click at [344, 169] on li "Search with destination only - Testing the basic search functionality" at bounding box center [377, 166] width 345 height 19
click at [367, 189] on li "Search with custom dates - Testing the date picker functionality" at bounding box center [377, 186] width 345 height 19
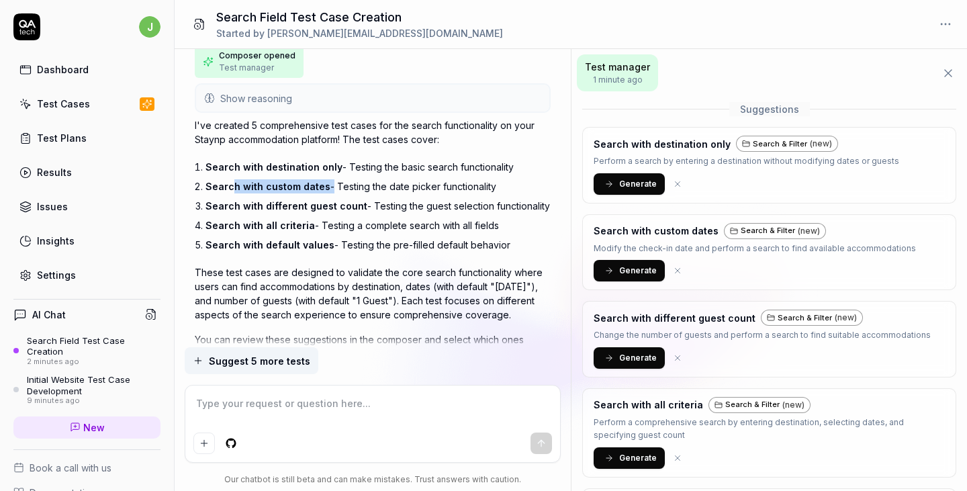
drag, startPoint x: 234, startPoint y: 185, endPoint x: 327, endPoint y: 185, distance: 93.3
click at [327, 185] on li "Search with custom dates - Testing the date picker functionality" at bounding box center [377, 186] width 345 height 19
drag, startPoint x: 236, startPoint y: 205, endPoint x: 357, endPoint y: 203, distance: 120.9
click at [357, 203] on li "Search with different guest count - Testing the guest selection functionality" at bounding box center [377, 205] width 345 height 19
click at [261, 228] on span "Search with all criteria" at bounding box center [259, 225] width 109 height 11
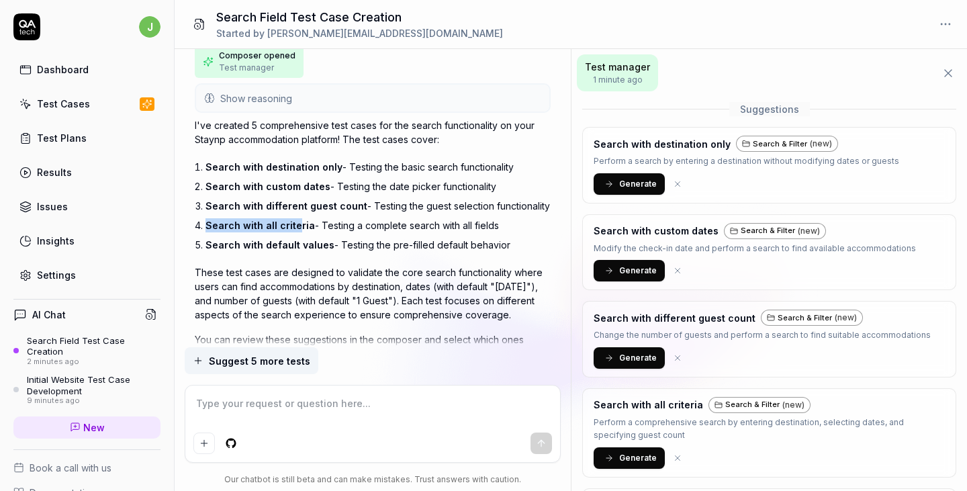
drag, startPoint x: 249, startPoint y: 220, endPoint x: 295, endPoint y: 220, distance: 45.7
click at [295, 220] on span "Search with all criteria" at bounding box center [259, 225] width 109 height 11
drag, startPoint x: 225, startPoint y: 242, endPoint x: 297, endPoint y: 242, distance: 71.8
click at [297, 242] on span "Search with default values" at bounding box center [269, 244] width 129 height 11
click at [85, 103] on div "Test Cases" at bounding box center [63, 104] width 53 height 14
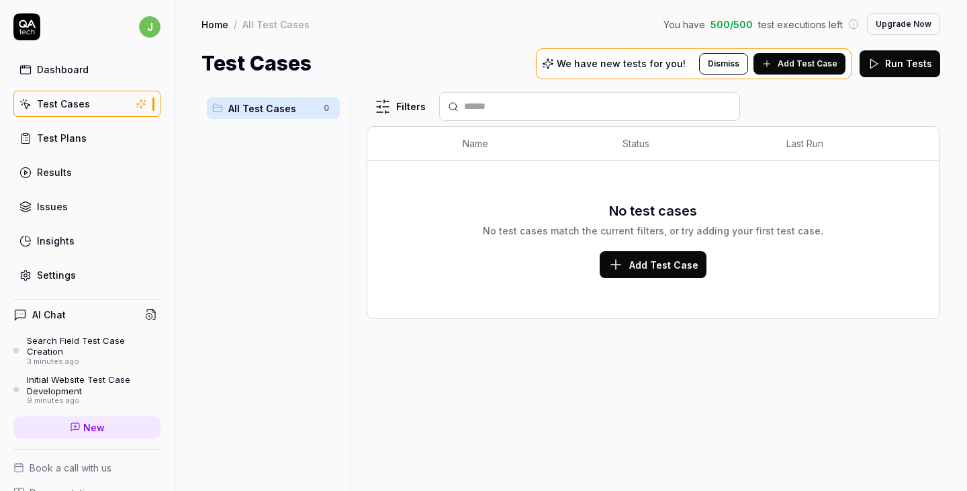
click at [907, 68] on button "Run Tests" at bounding box center [899, 63] width 81 height 27
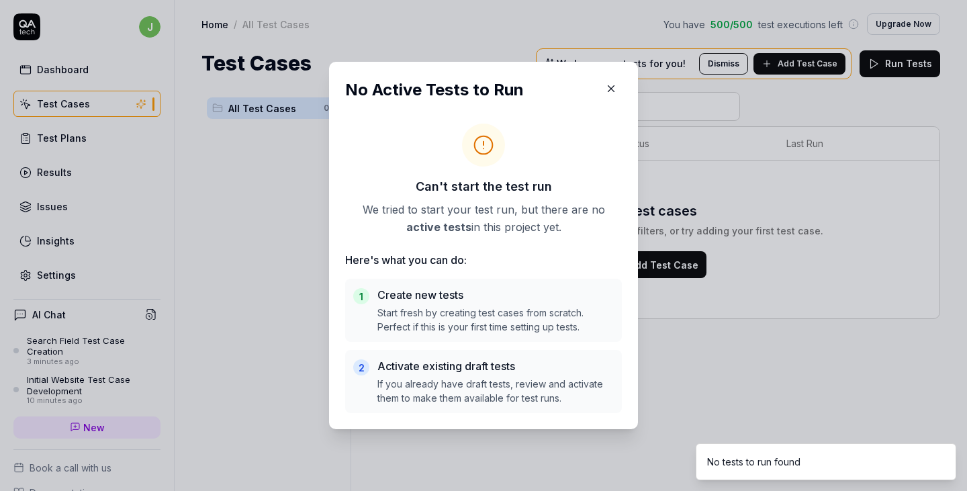
click at [606, 83] on icon "button" at bounding box center [611, 89] width 12 height 12
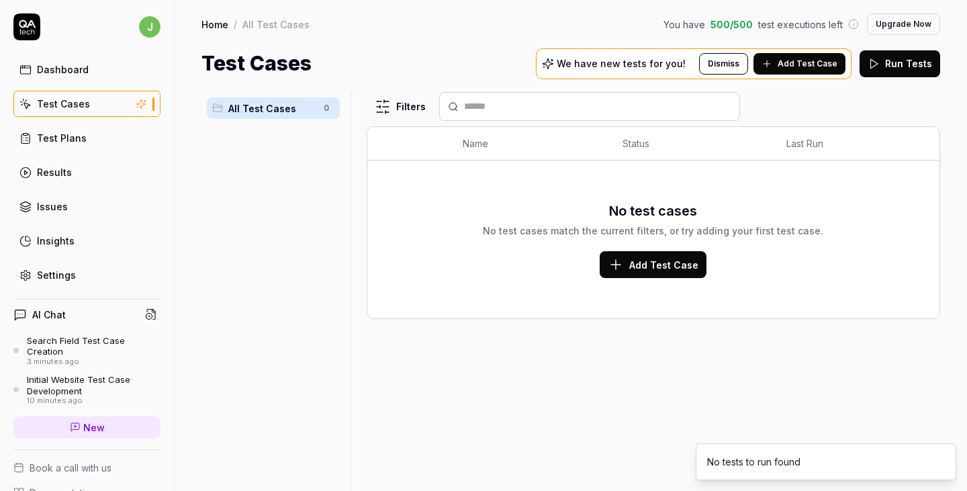
click at [808, 67] on span "Add Test Case" at bounding box center [808, 64] width 60 height 12
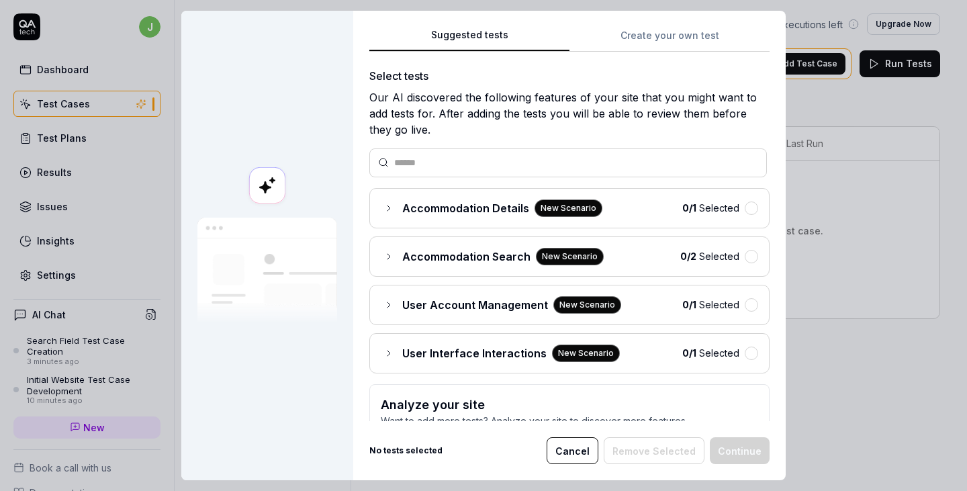
click at [690, 37] on div "Suggested tests Create your own test Select tests Our AI discovered the followi…" at bounding box center [569, 245] width 432 height 469
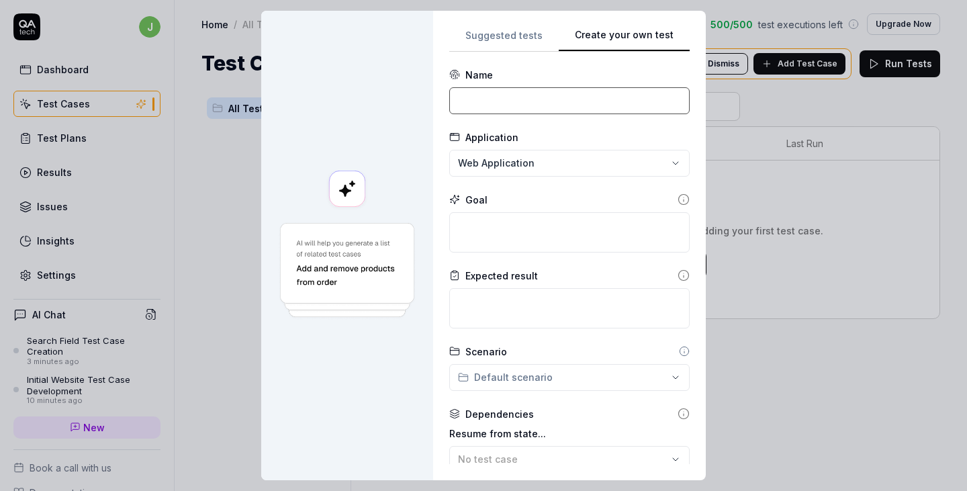
click at [546, 107] on input at bounding box center [569, 100] width 240 height 27
click at [526, 158] on div "**********" at bounding box center [483, 245] width 967 height 491
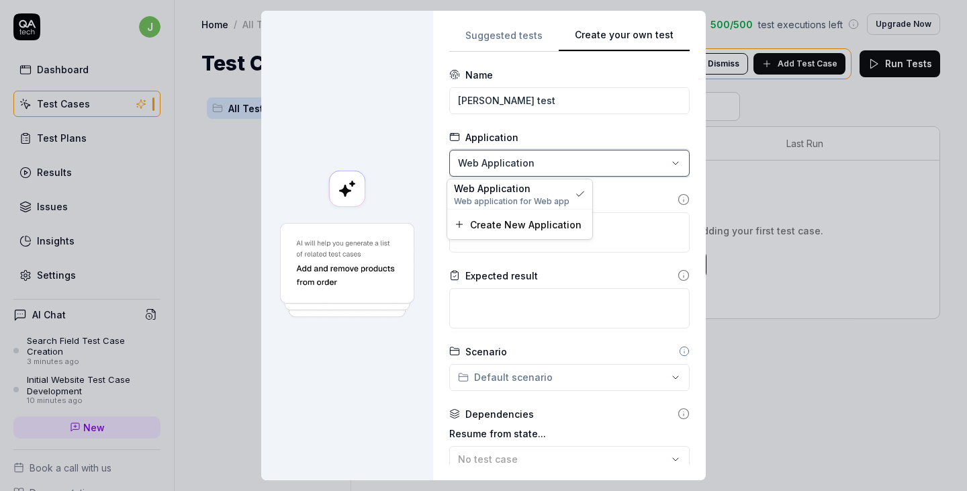
click at [520, 262] on div "**********" at bounding box center [483, 245] width 967 height 491
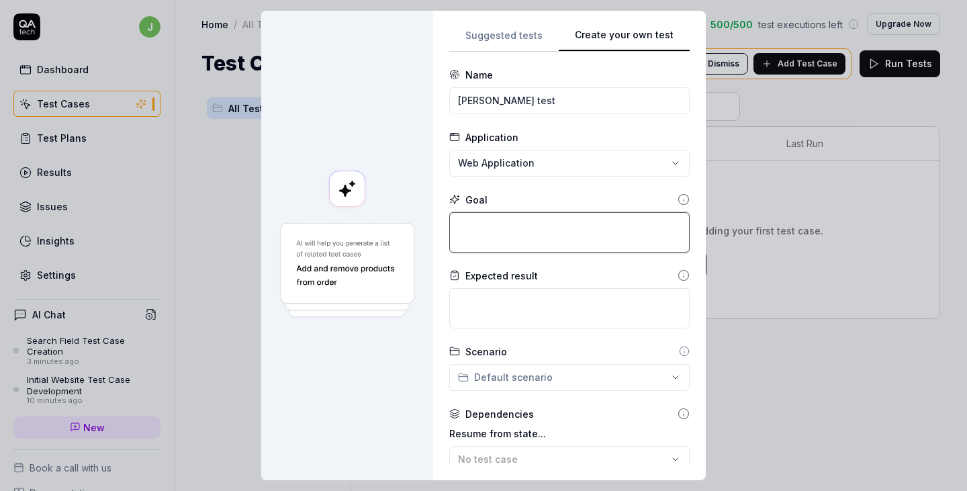
click at [522, 227] on textarea at bounding box center [569, 232] width 240 height 40
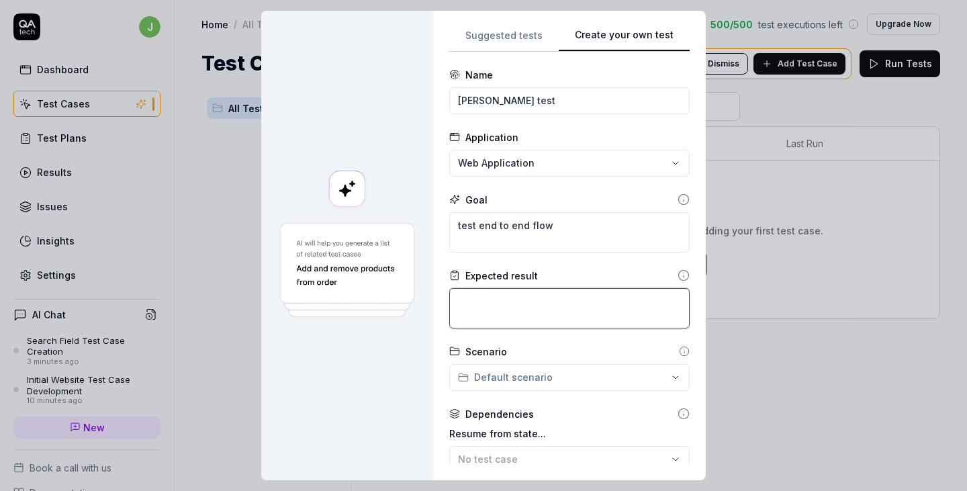
click at [521, 315] on textarea at bounding box center [569, 308] width 240 height 40
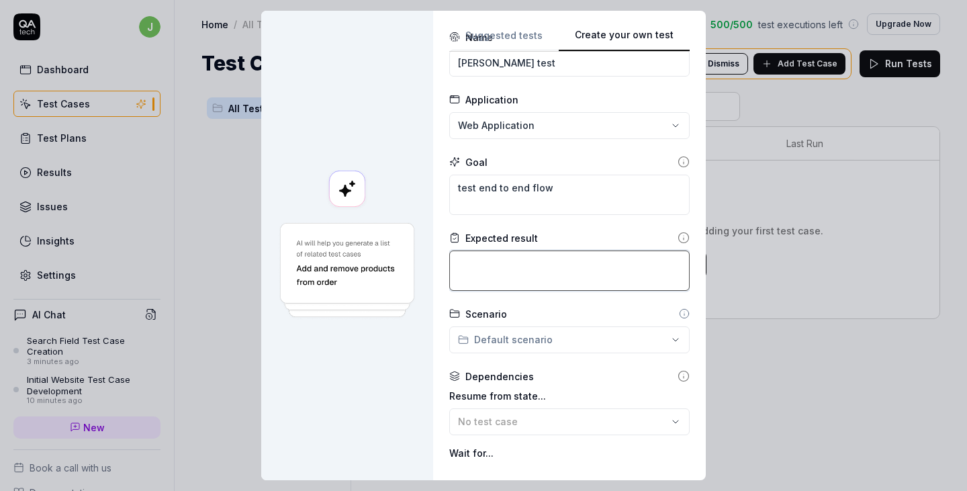
scroll to position [134, 0]
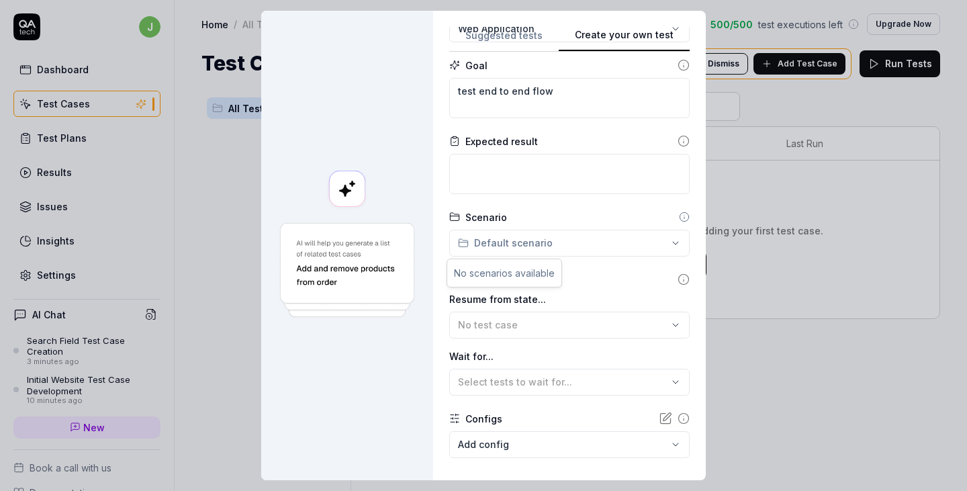
click at [506, 246] on div "**********" at bounding box center [483, 245] width 967 height 491
click at [528, 324] on div "No test case" at bounding box center [563, 325] width 210 height 14
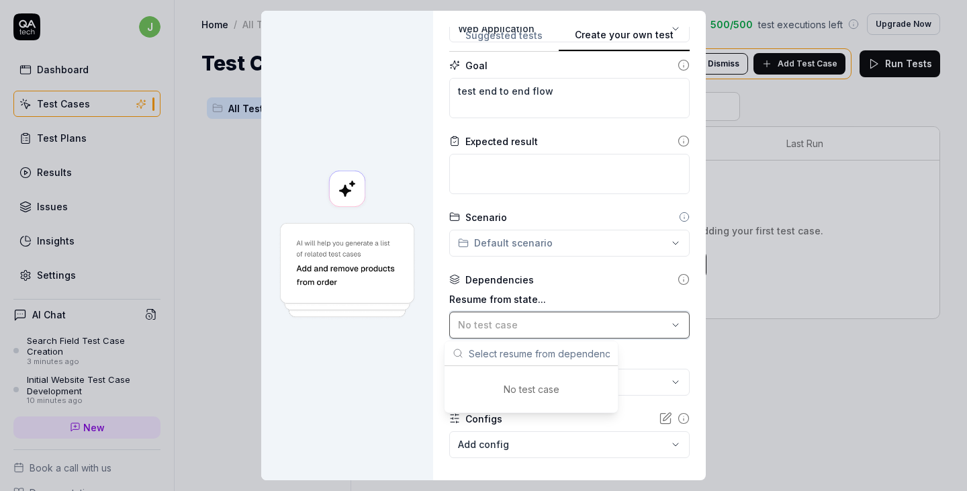
click at [528, 324] on div "No test case" at bounding box center [563, 325] width 210 height 14
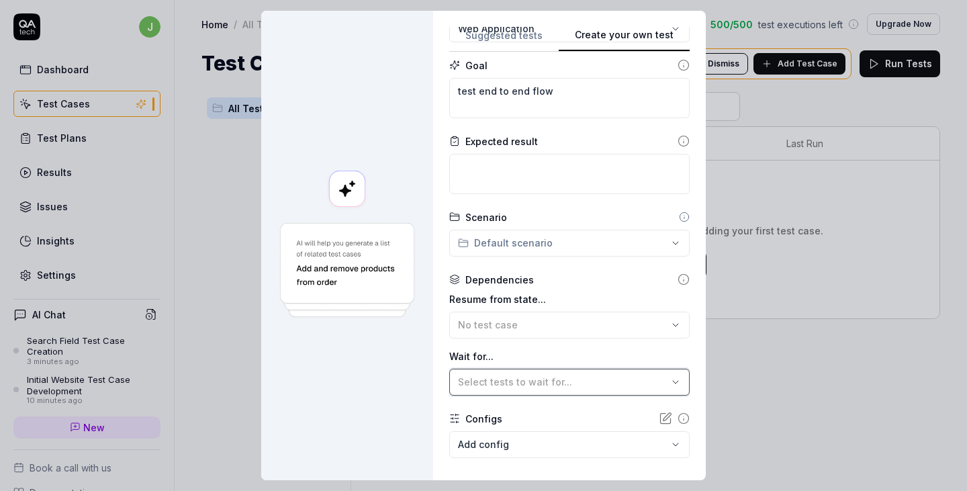
click at [524, 381] on span "Select tests to wait for..." at bounding box center [515, 381] width 114 height 11
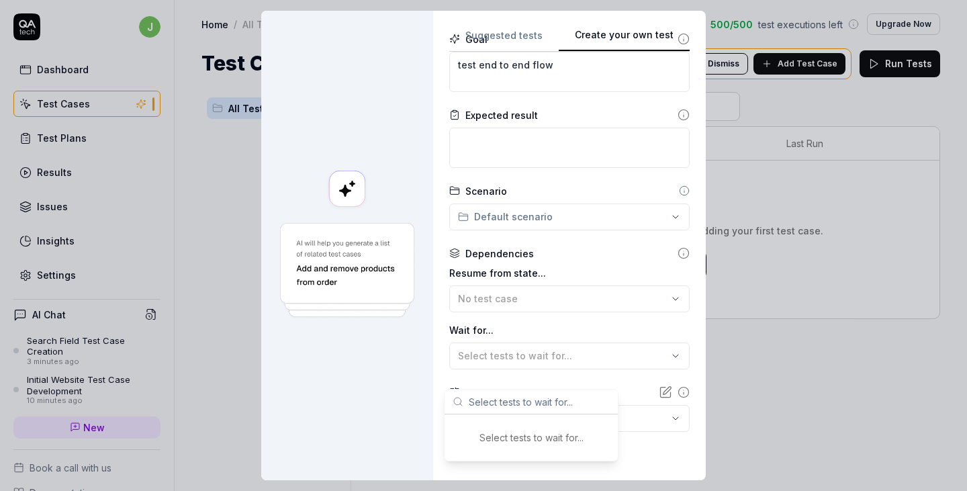
scroll to position [203, 0]
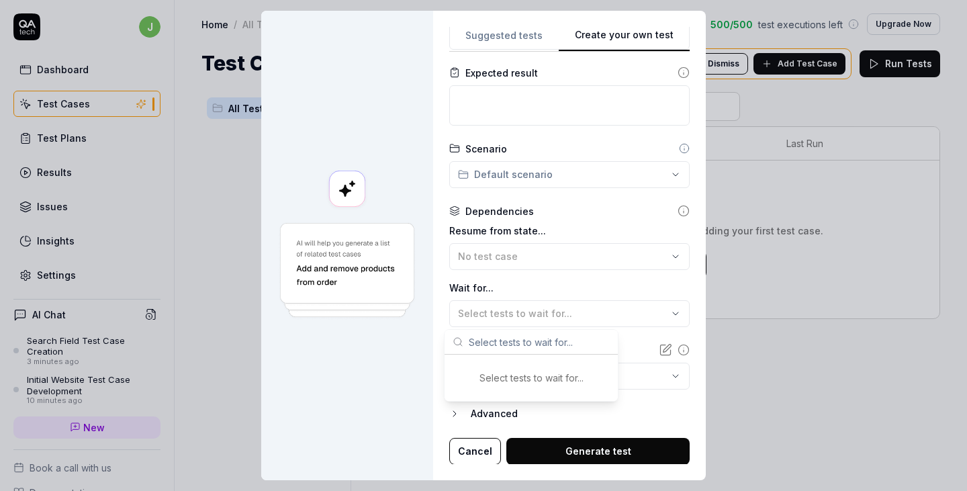
click at [614, 378] on body "j Dashboard Test Cases Test Plans Results Issues Insights Settings AI Chat Sear…" at bounding box center [483, 296] width 967 height 592
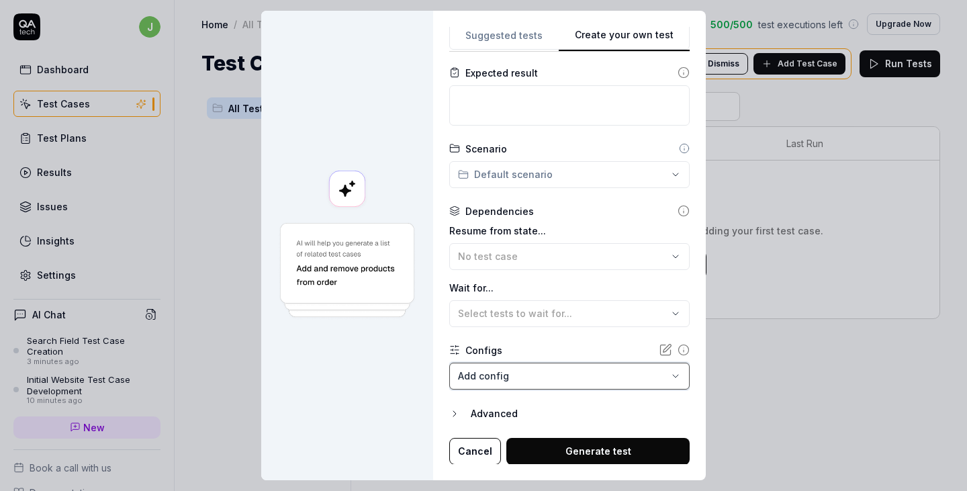
click at [432, 336] on div "**********" at bounding box center [483, 245] width 967 height 491
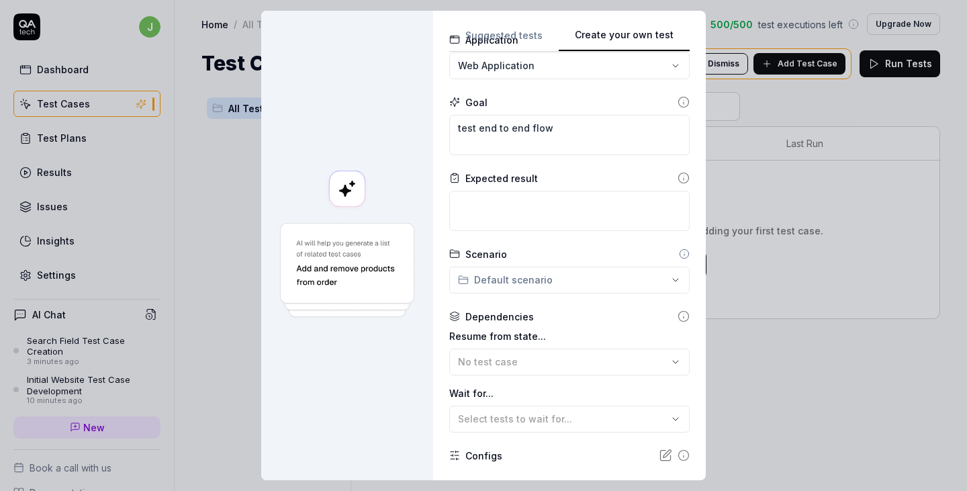
scroll to position [1, 0]
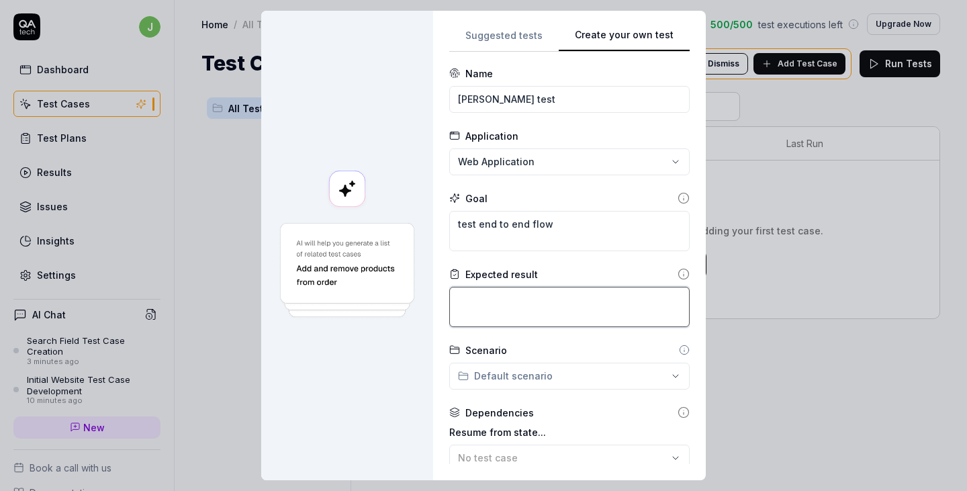
click at [536, 301] on textarea at bounding box center [569, 307] width 240 height 40
click at [678, 271] on icon at bounding box center [684, 274] width 12 height 12
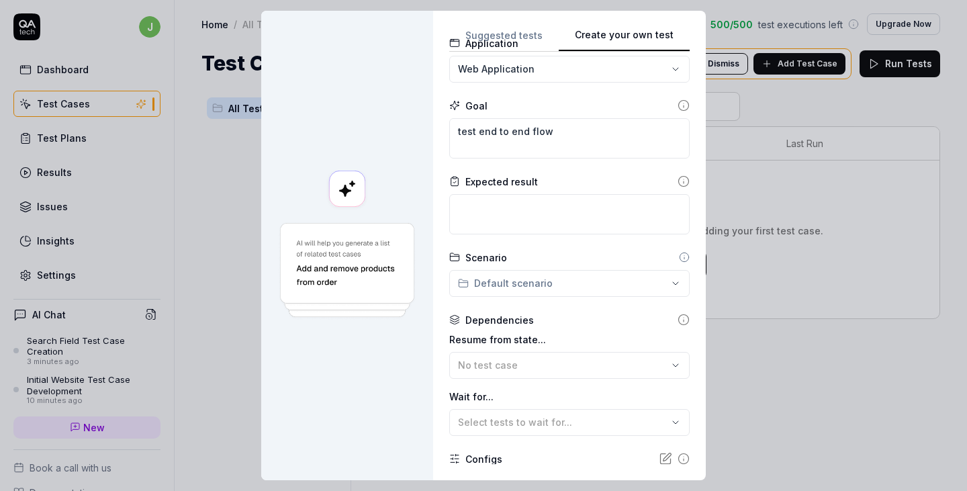
scroll to position [203, 0]
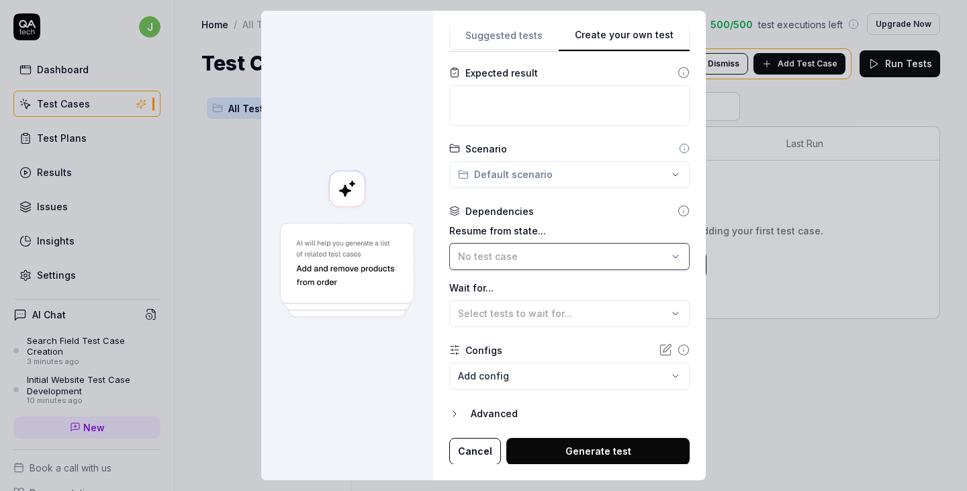
click at [509, 253] on div "No test case" at bounding box center [563, 256] width 210 height 14
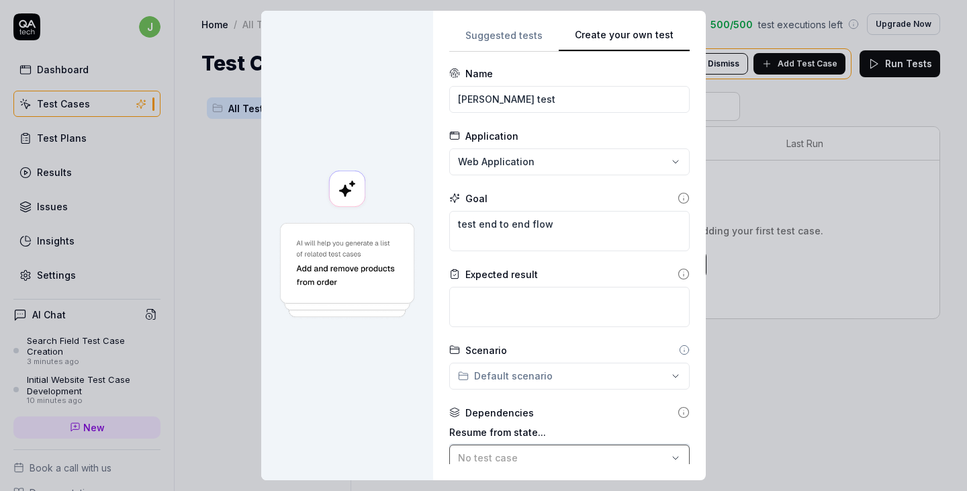
scroll to position [0, 0]
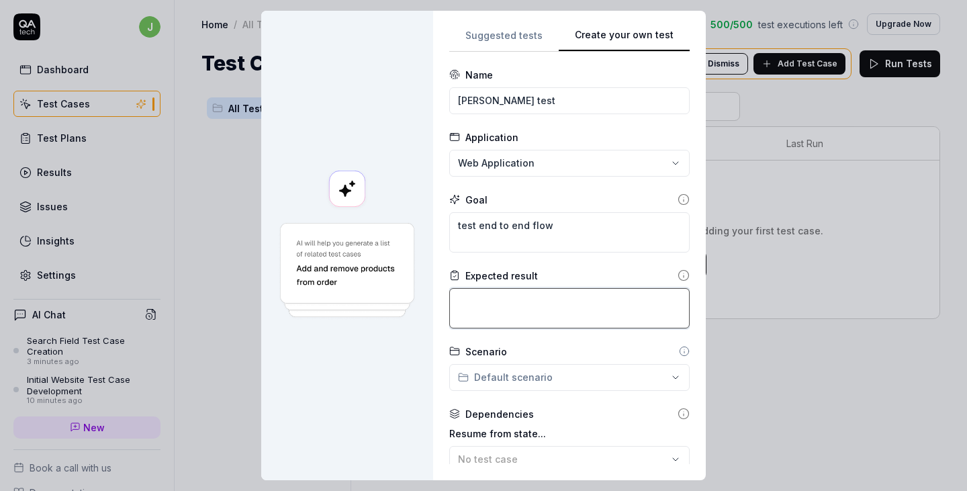
click at [504, 313] on textarea at bounding box center [569, 308] width 240 height 40
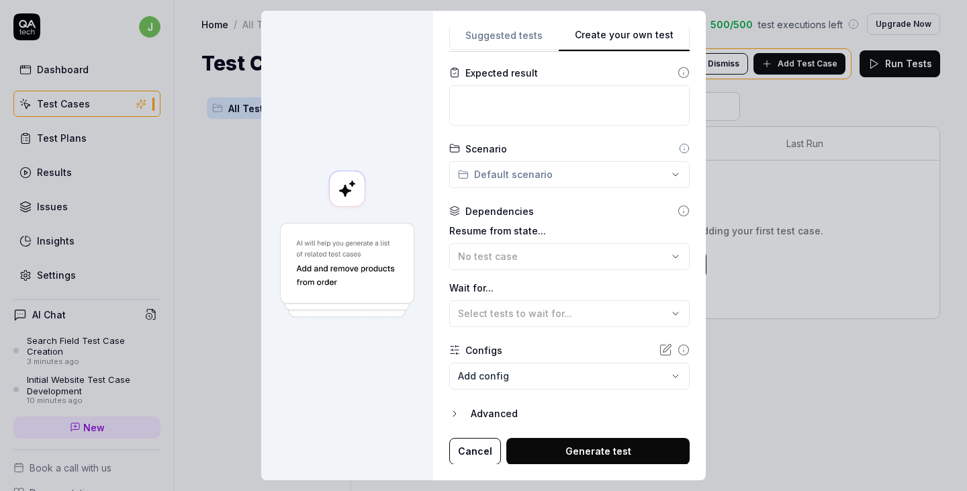
click at [604, 455] on button "Generate test" at bounding box center [597, 451] width 183 height 27
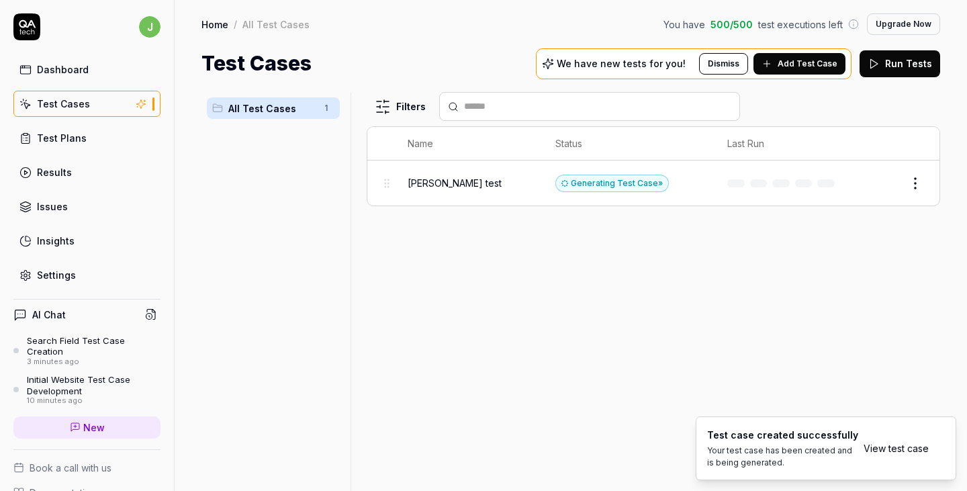
click at [277, 100] on div "All Test Cases 1" at bounding box center [273, 107] width 133 height 21
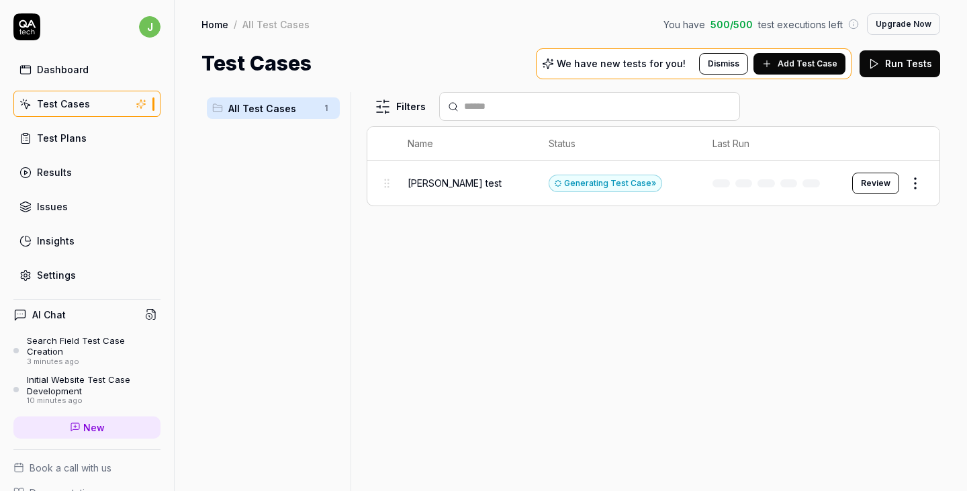
click at [913, 187] on body "j Dashboard Test Cases Test Plans Results Issues Insights Settings AI Chat Sear…" at bounding box center [483, 296] width 967 height 592
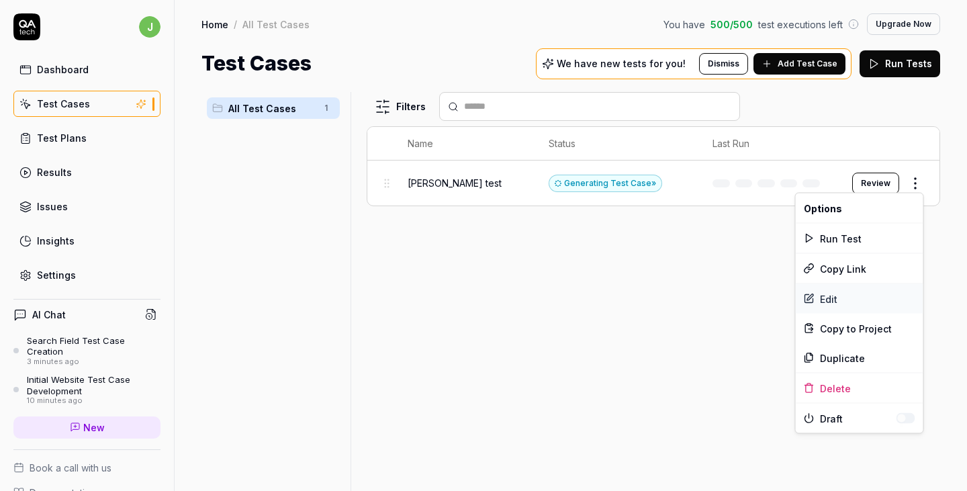
click at [831, 303] on div "Edit" at bounding box center [860, 299] width 128 height 30
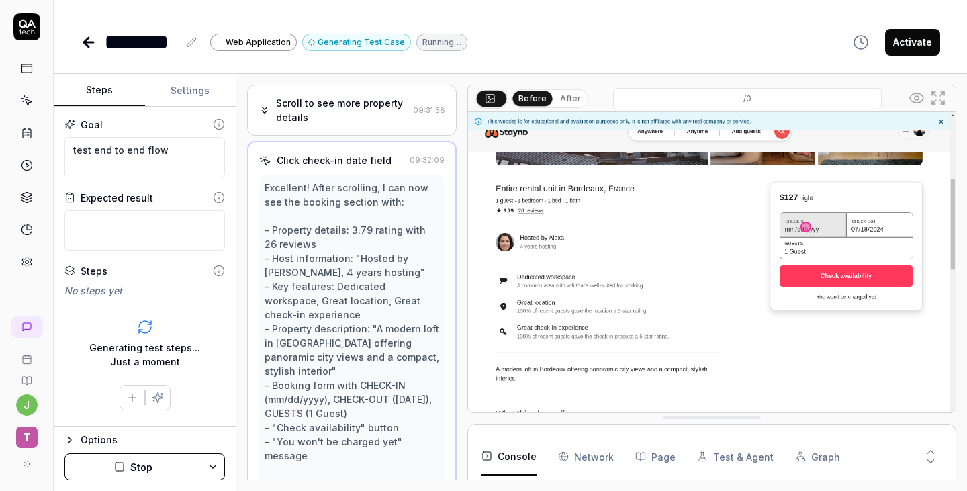
click at [203, 98] on button "Settings" at bounding box center [190, 91] width 91 height 32
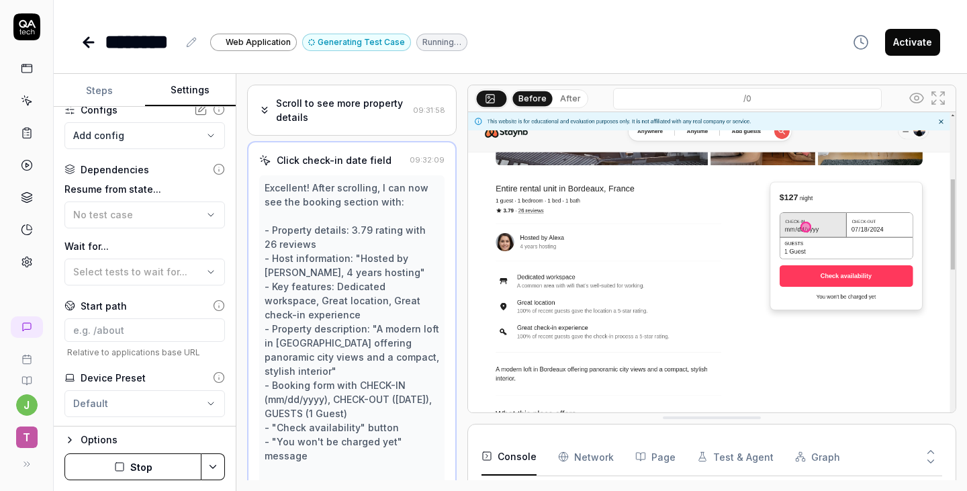
scroll to position [165, 0]
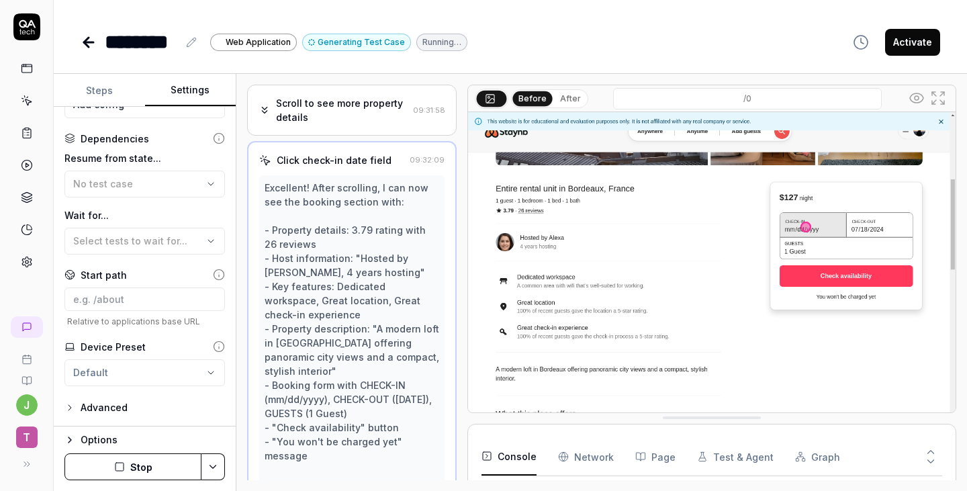
click at [97, 396] on div "**********" at bounding box center [145, 267] width 182 height 320
click at [97, 407] on div "Advanced" at bounding box center [104, 408] width 47 height 16
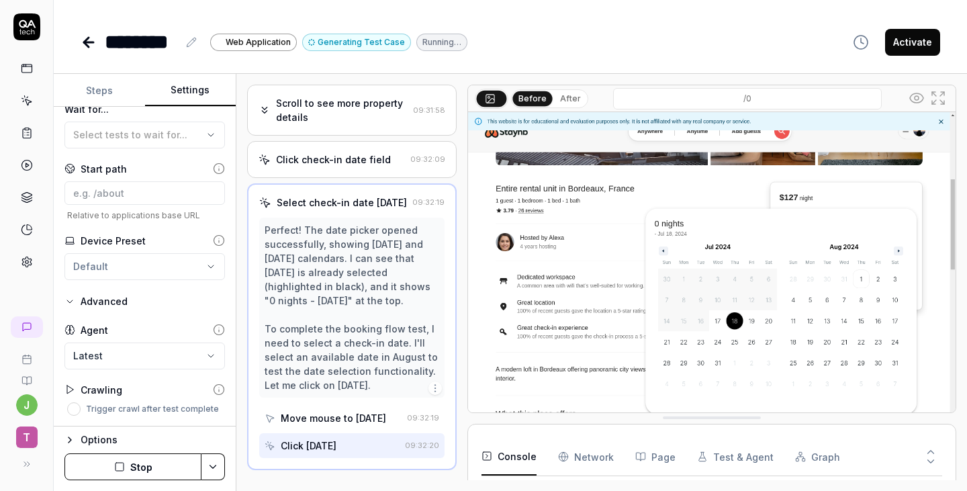
scroll to position [0, 0]
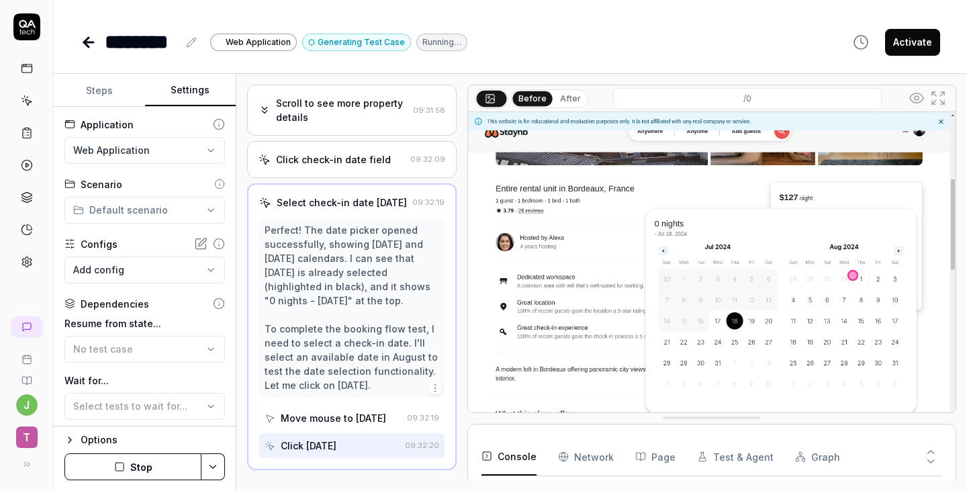
click at [203, 142] on html "**********" at bounding box center [483, 296] width 967 height 592
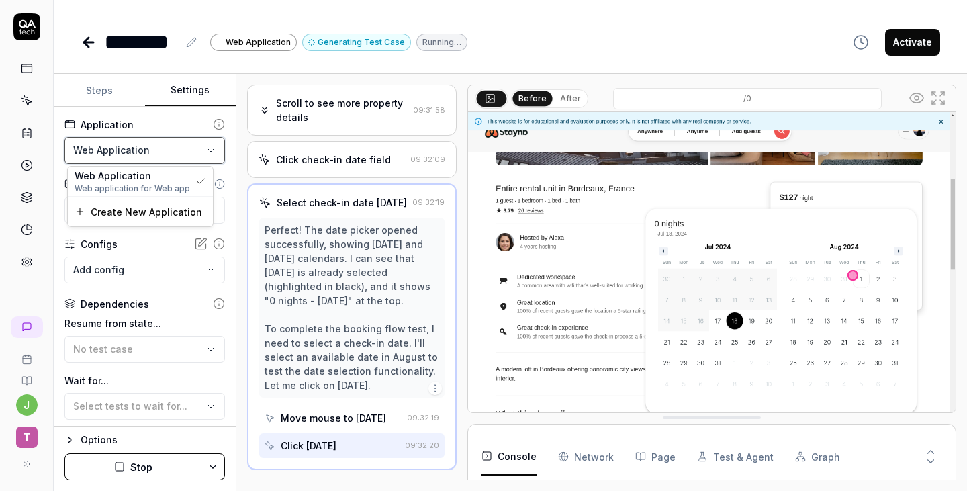
click at [126, 272] on html "**********" at bounding box center [483, 296] width 967 height 592
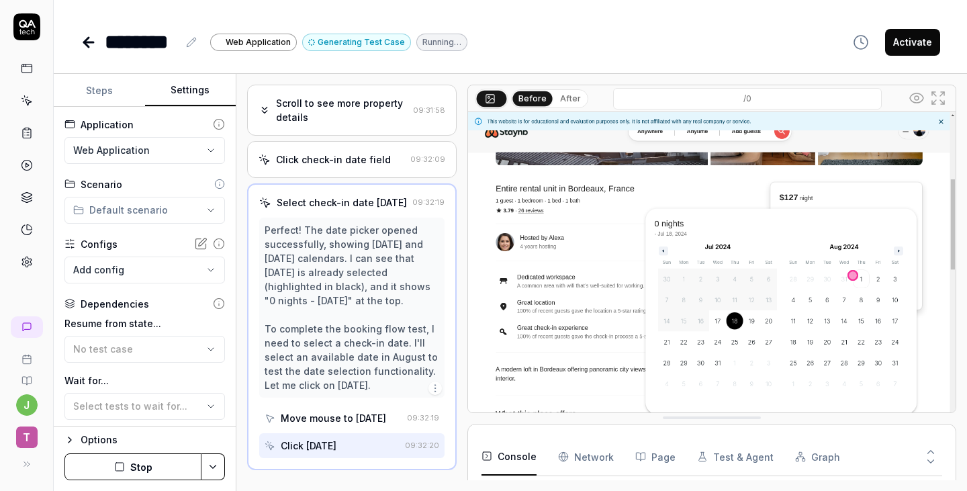
click at [126, 272] on body "**********" at bounding box center [483, 296] width 967 height 592
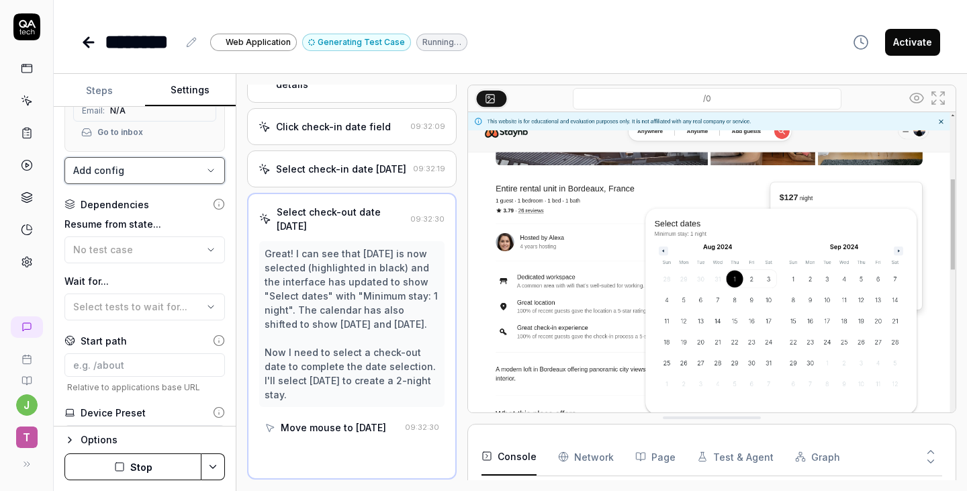
scroll to position [42, 0]
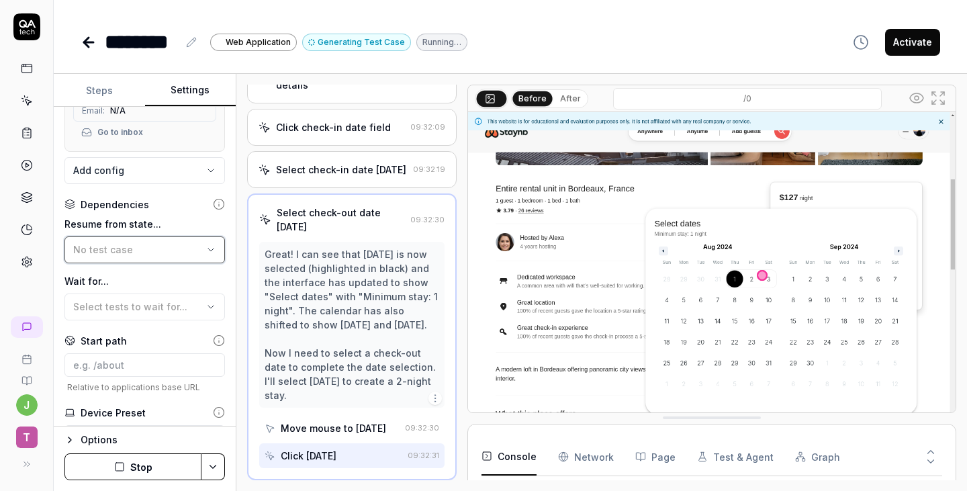
click at [151, 244] on div "No test case" at bounding box center [138, 249] width 130 height 14
click at [265, 283] on div "Great! I can see that [DATE] is now selected (highlighted in black) and the int…" at bounding box center [352, 324] width 175 height 155
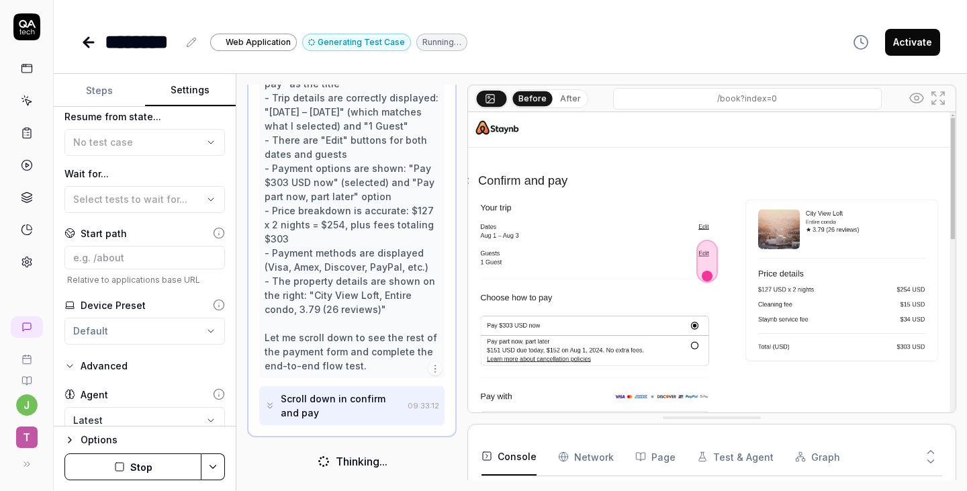
scroll to position [373, 0]
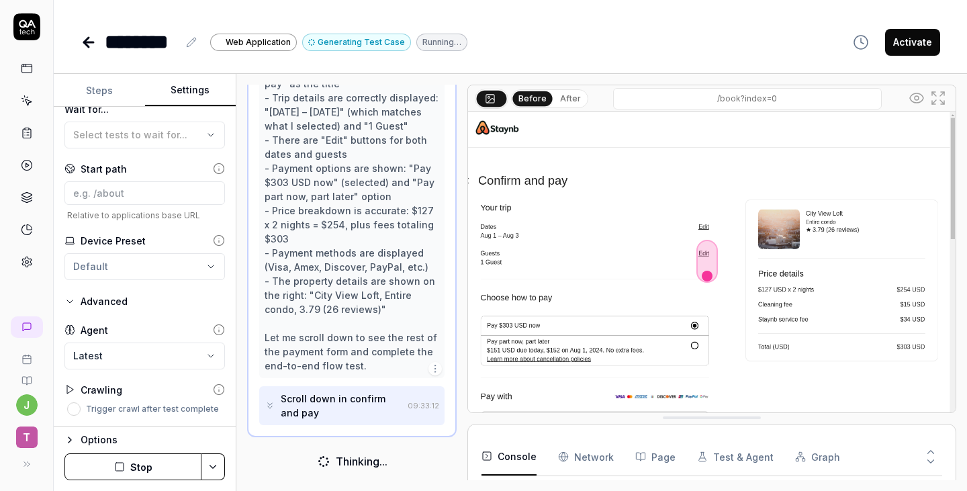
click at [154, 471] on button "Stop" at bounding box center [132, 466] width 137 height 27
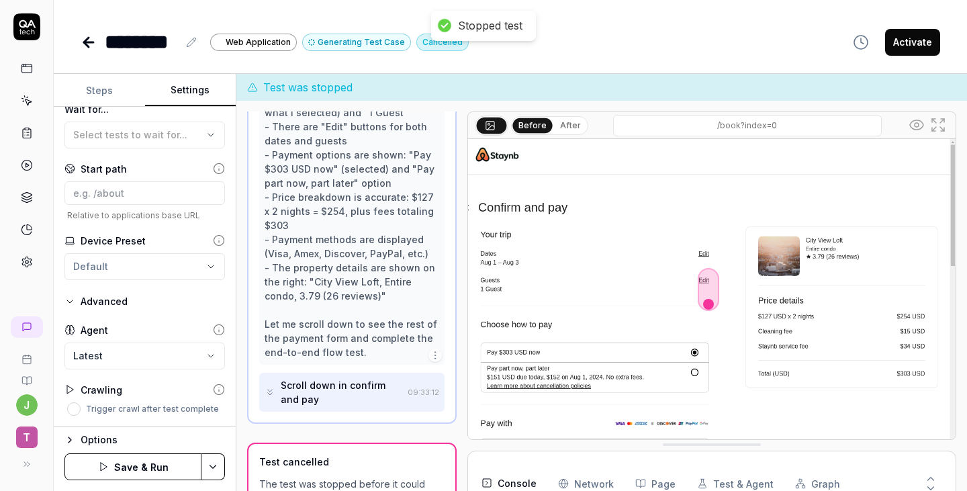
scroll to position [672, 0]
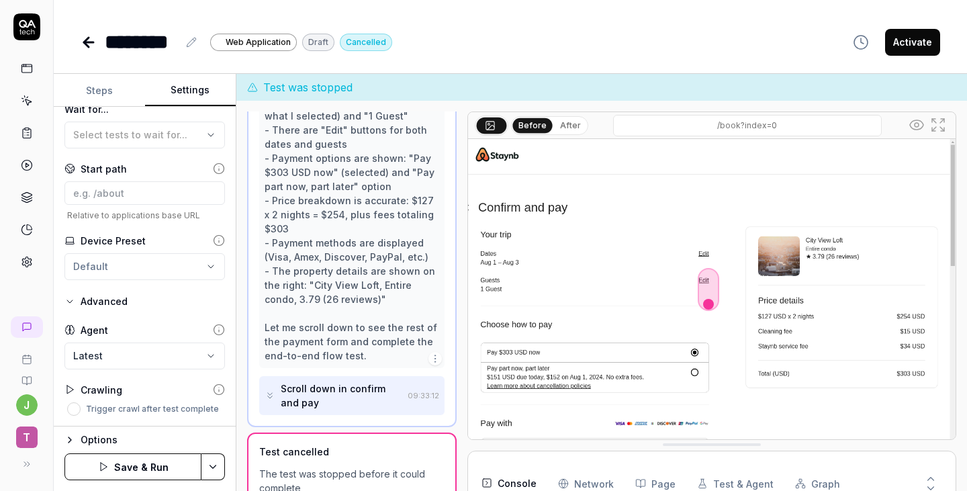
click at [89, 42] on icon at bounding box center [88, 42] width 9 height 0
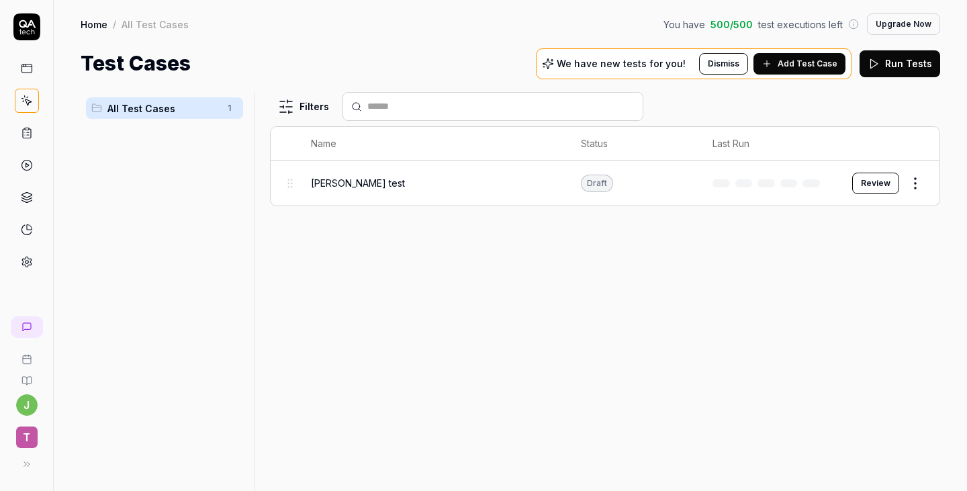
click at [915, 182] on html "j T Home / All Test Cases You have 500 / 500 test executions left Upgrade Now H…" at bounding box center [483, 296] width 967 height 592
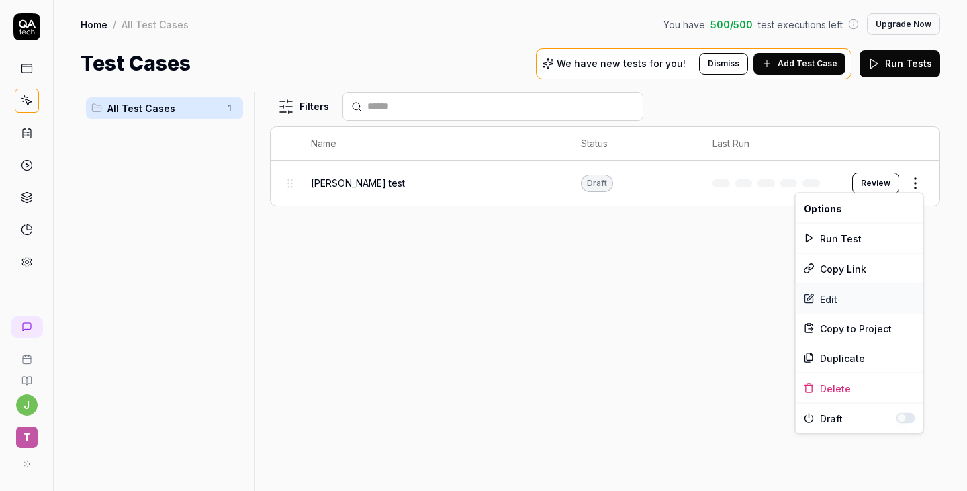
click at [842, 298] on div "Edit" at bounding box center [860, 299] width 128 height 30
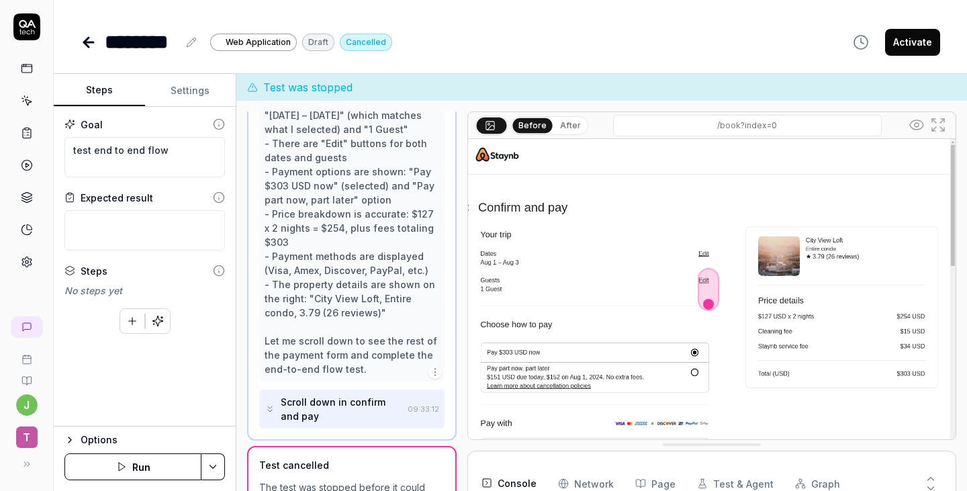
scroll to position [643, 0]
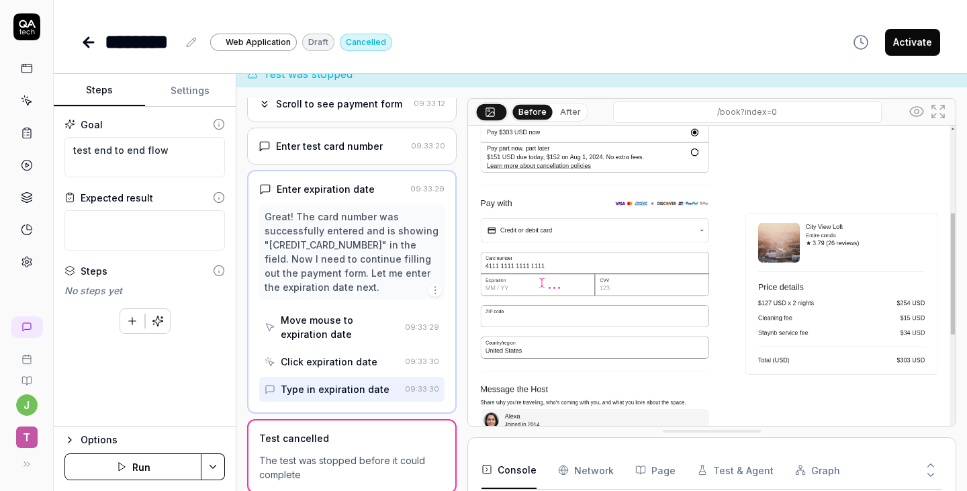
scroll to position [27, 0]
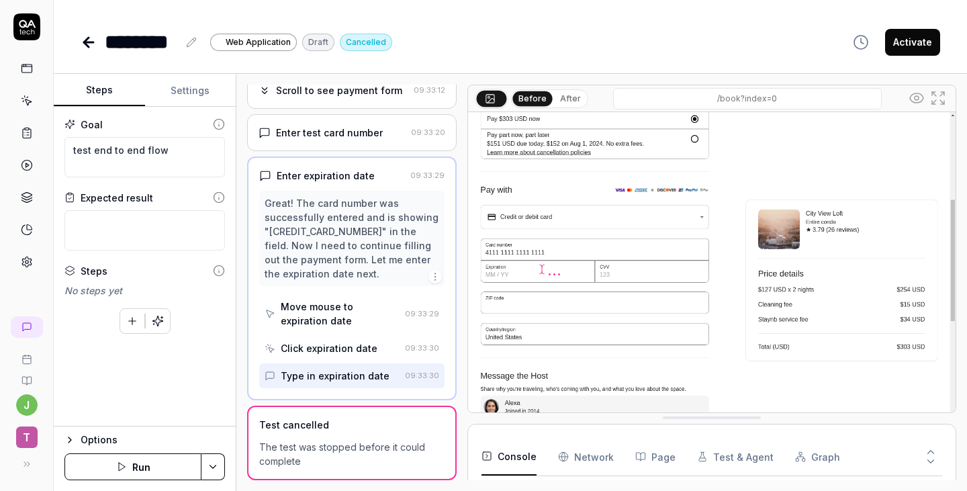
click at [88, 42] on icon at bounding box center [88, 42] width 9 height 0
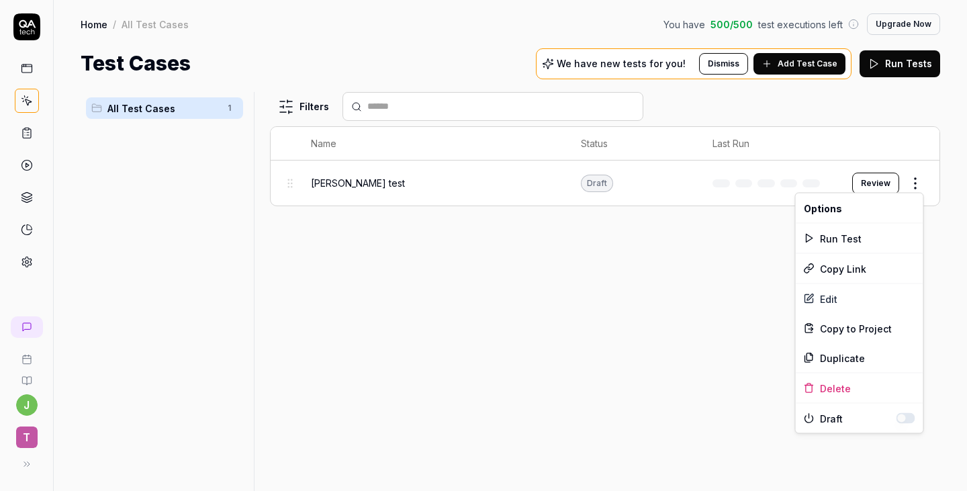
click at [911, 182] on html "j T Home / All Test Cases You have 500 / 500 test executions left Upgrade Now H…" at bounding box center [483, 296] width 967 height 592
click at [847, 389] on div "Delete" at bounding box center [860, 388] width 128 height 30
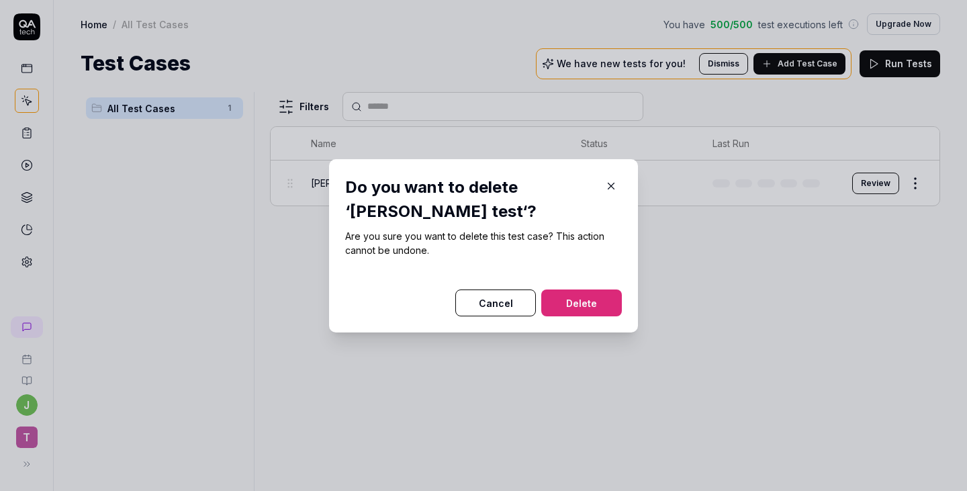
click at [586, 292] on button "Delete" at bounding box center [581, 302] width 81 height 27
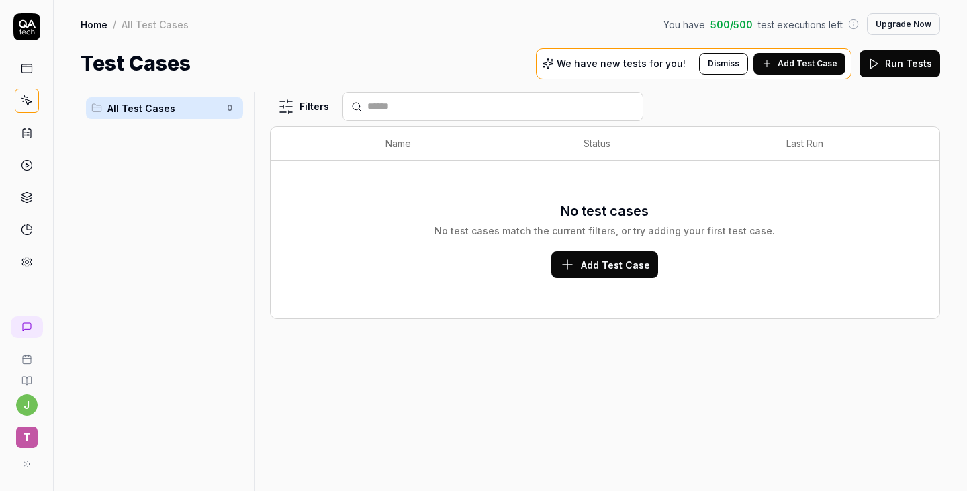
click at [812, 66] on span "Add Test Case" at bounding box center [808, 64] width 60 height 12
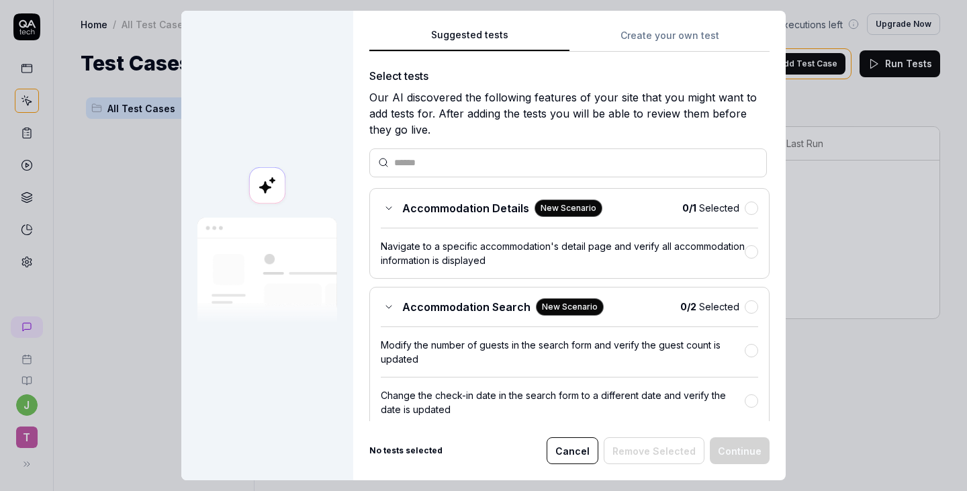
click at [647, 28] on button "Create your own test" at bounding box center [669, 40] width 200 height 24
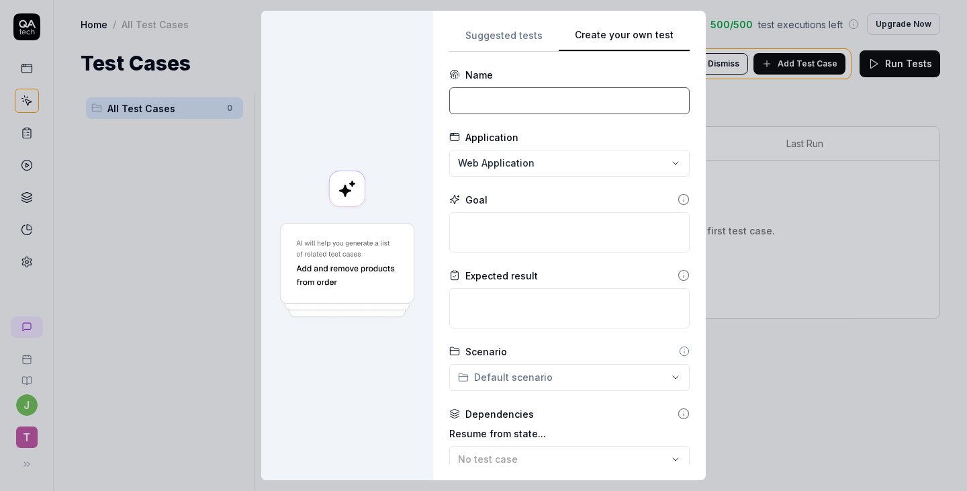
click at [504, 97] on input at bounding box center [569, 100] width 240 height 27
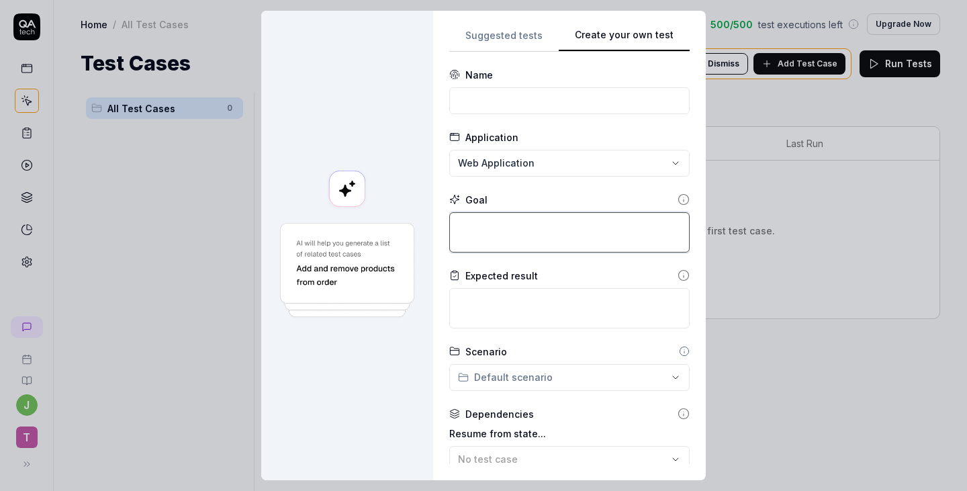
click at [502, 232] on textarea at bounding box center [569, 232] width 240 height 40
click at [547, 117] on form "**********" at bounding box center [569, 368] width 240 height 600
